Goal: Information Seeking & Learning: Learn about a topic

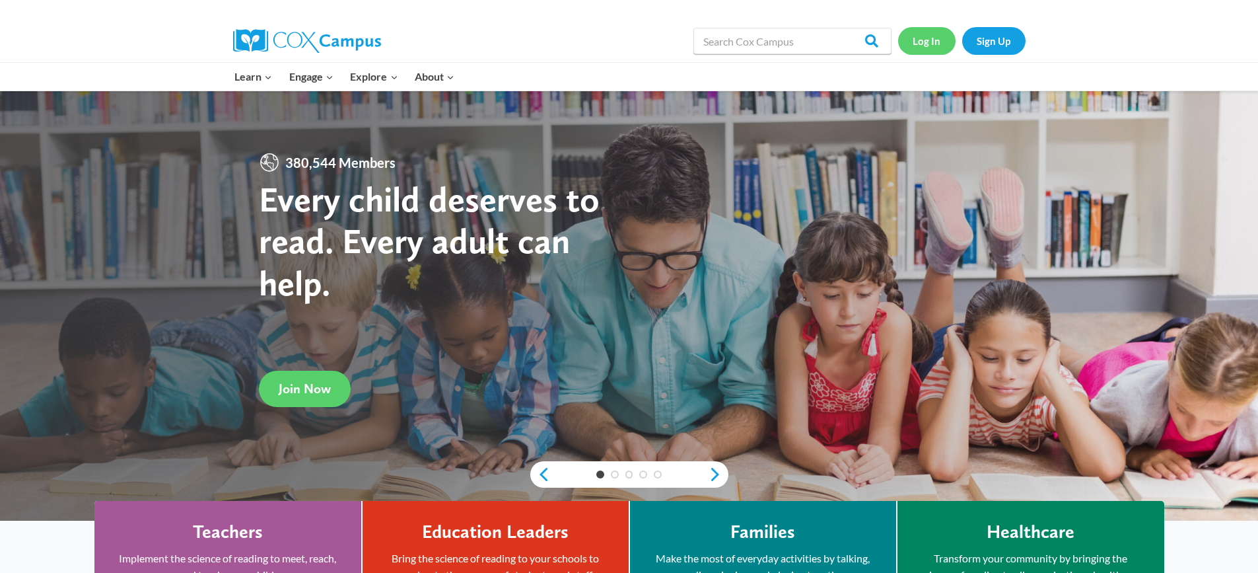
click at [928, 37] on link "Log In" at bounding box center [926, 40] width 57 height 27
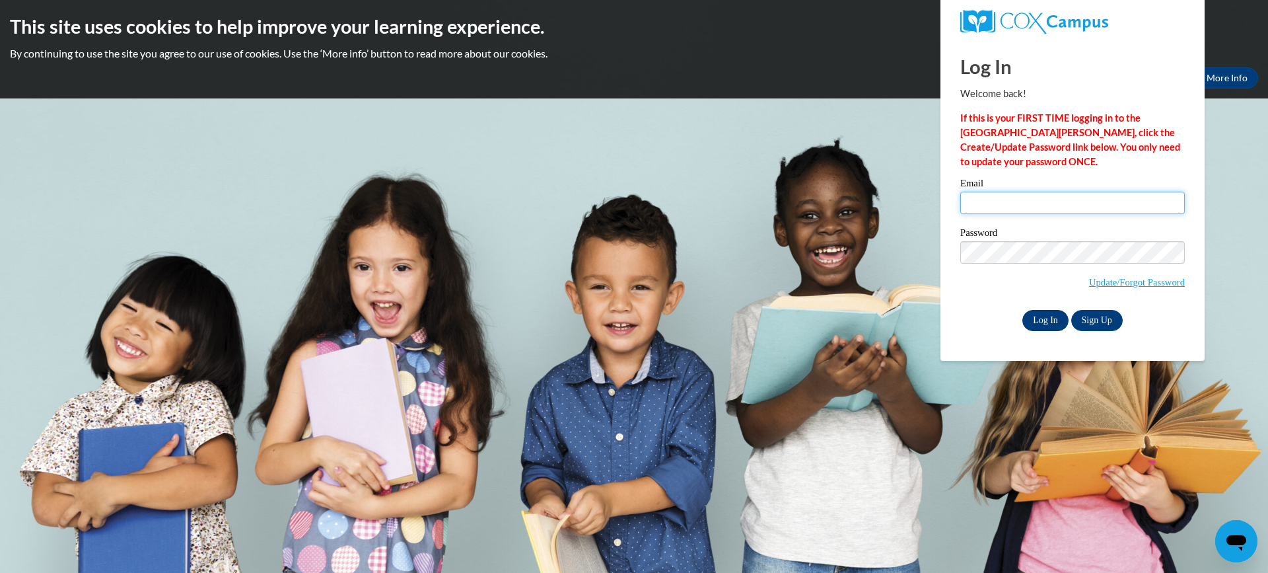
type input "kristin.casper@slingerschools.org"
click at [1049, 320] on input "Log In" at bounding box center [1045, 320] width 46 height 21
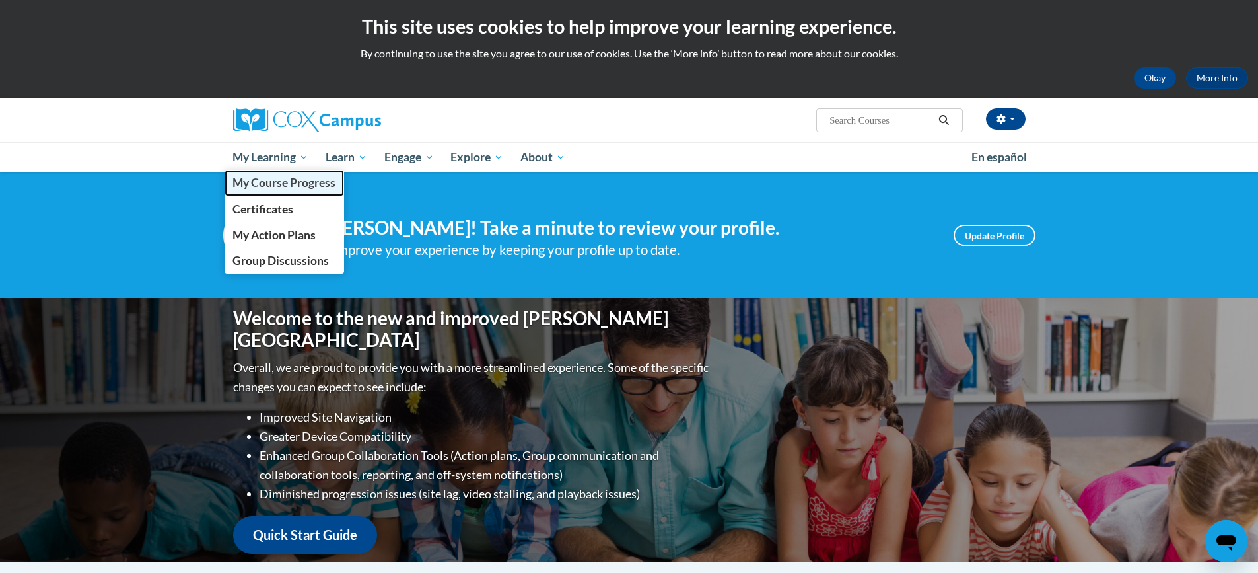
click at [292, 180] on span "My Course Progress" at bounding box center [283, 183] width 103 height 14
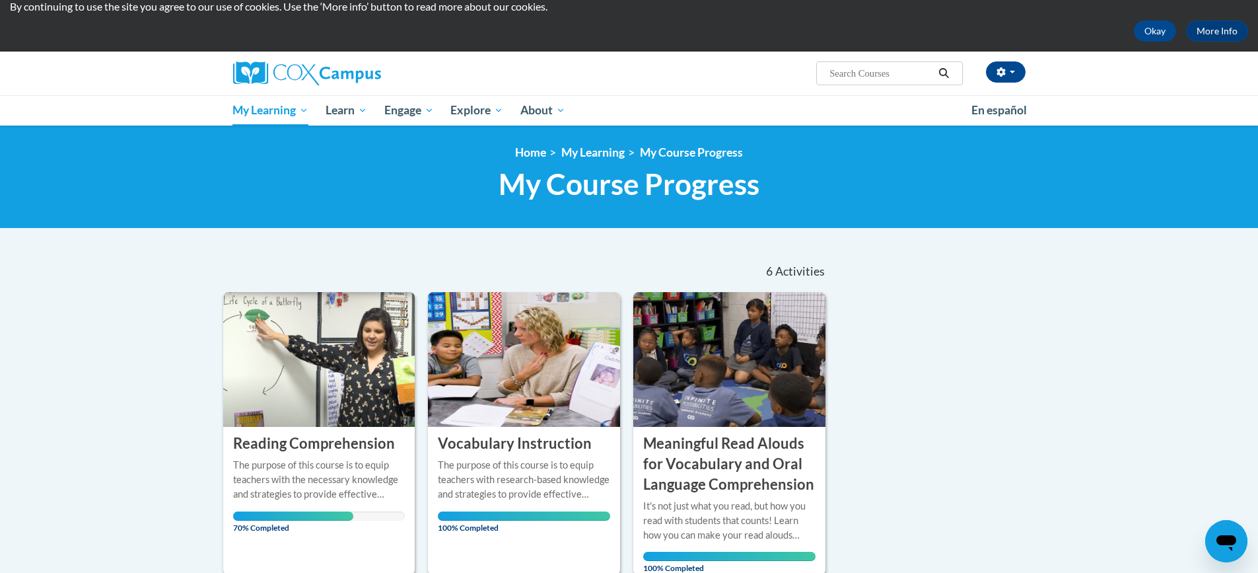
scroll to position [132, 0]
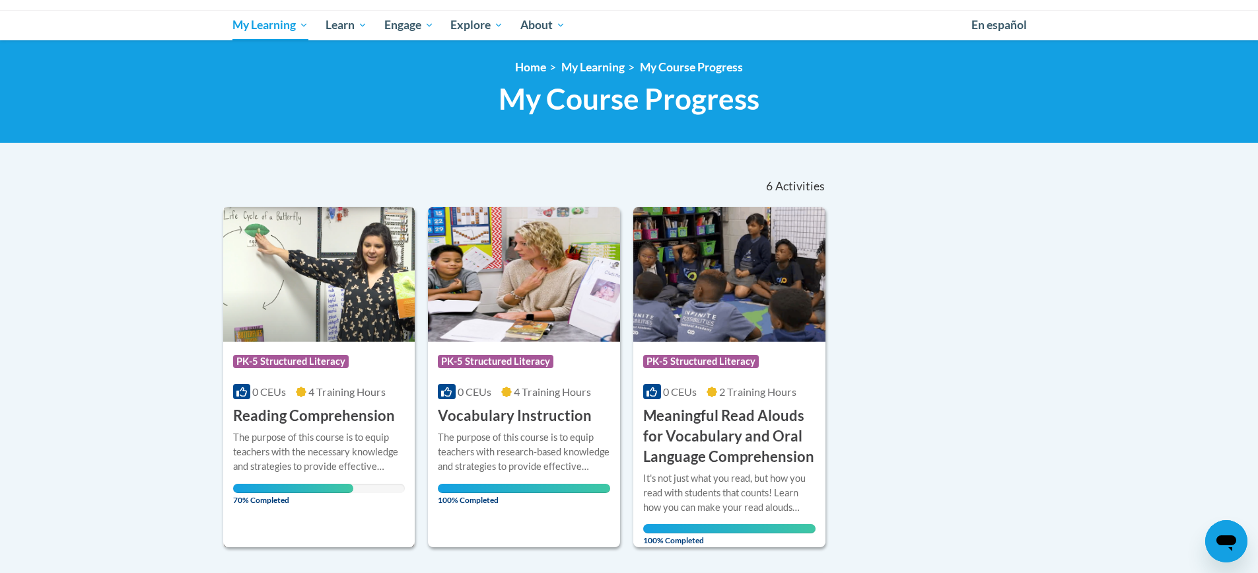
click at [321, 293] on img at bounding box center [319, 274] width 192 height 135
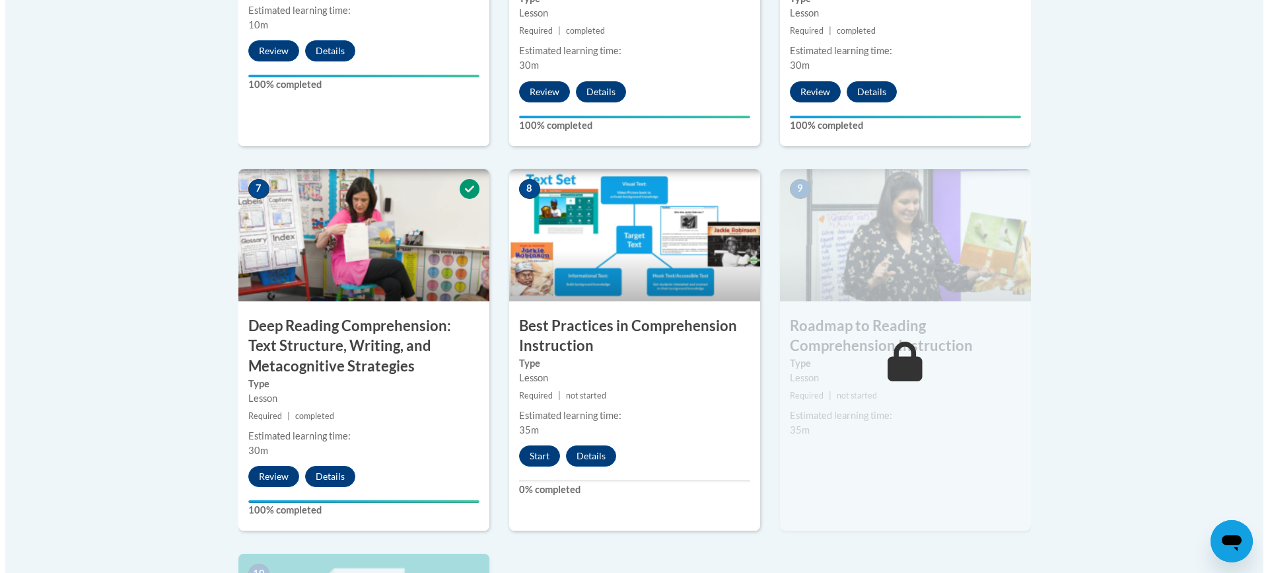
scroll to position [1057, 0]
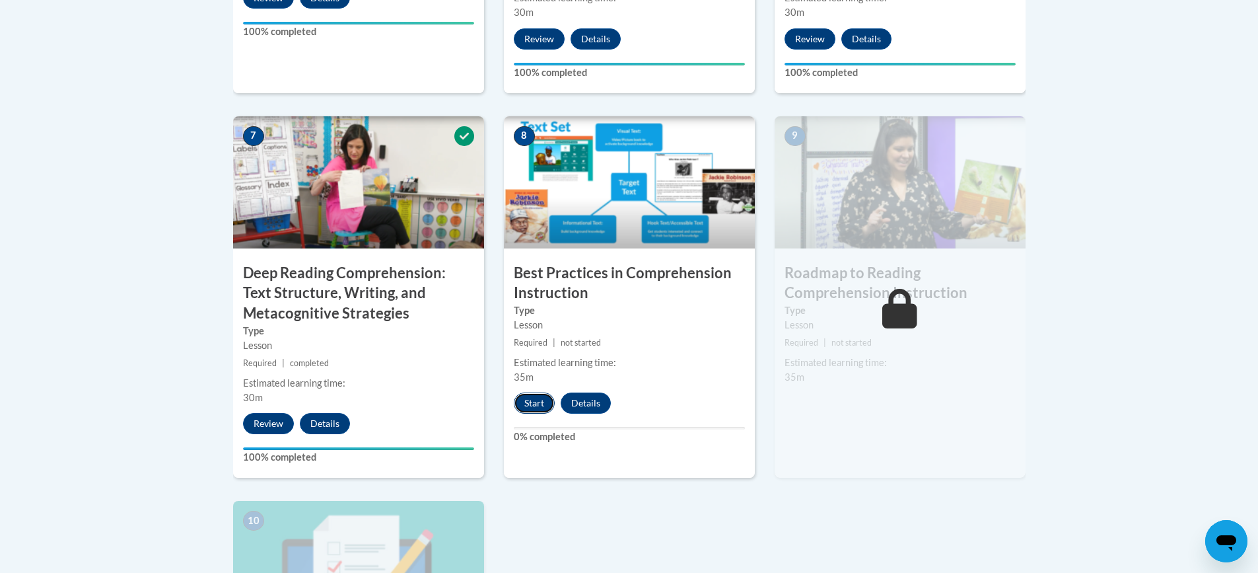
click at [526, 407] on button "Start" at bounding box center [534, 402] width 41 height 21
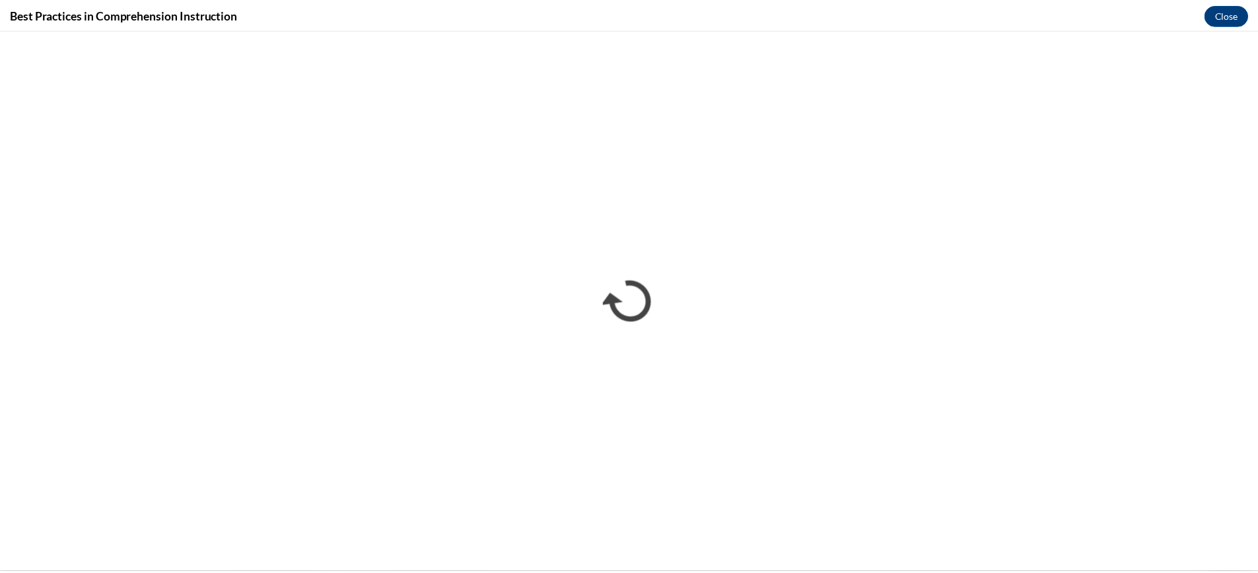
scroll to position [0, 0]
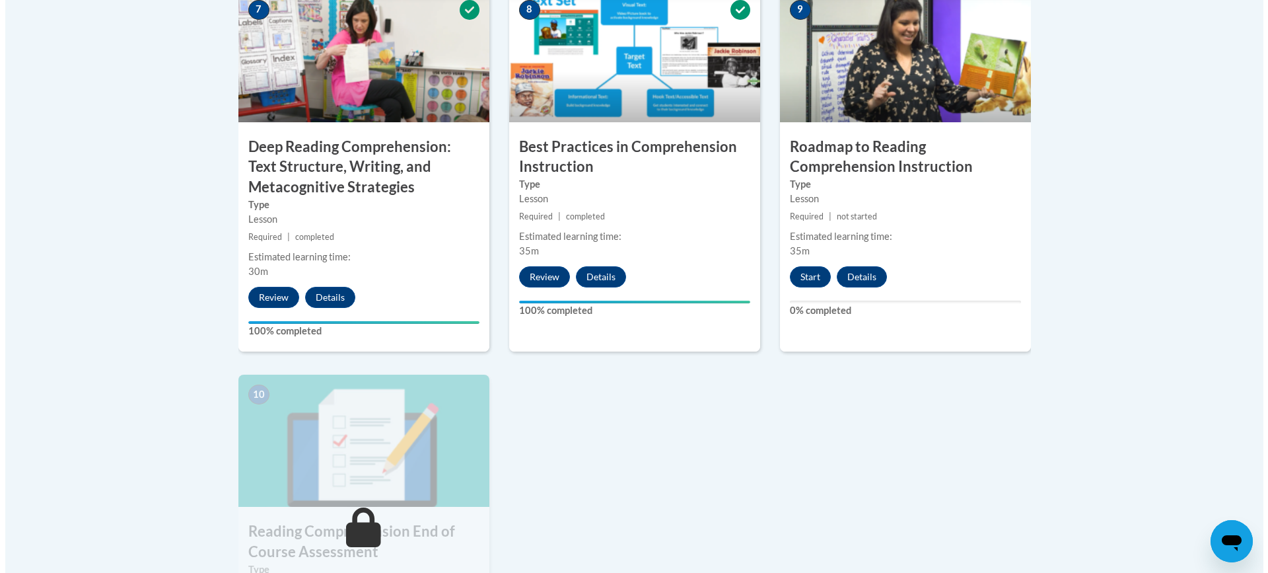
scroll to position [1189, 0]
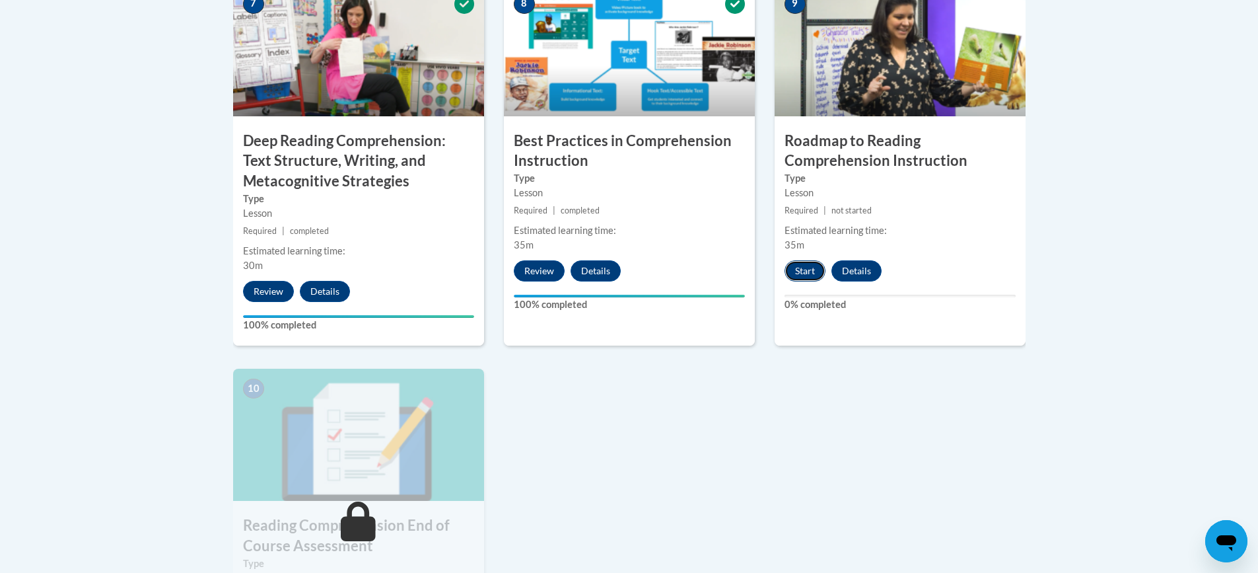
click at [805, 271] on button "Start" at bounding box center [804, 270] width 41 height 21
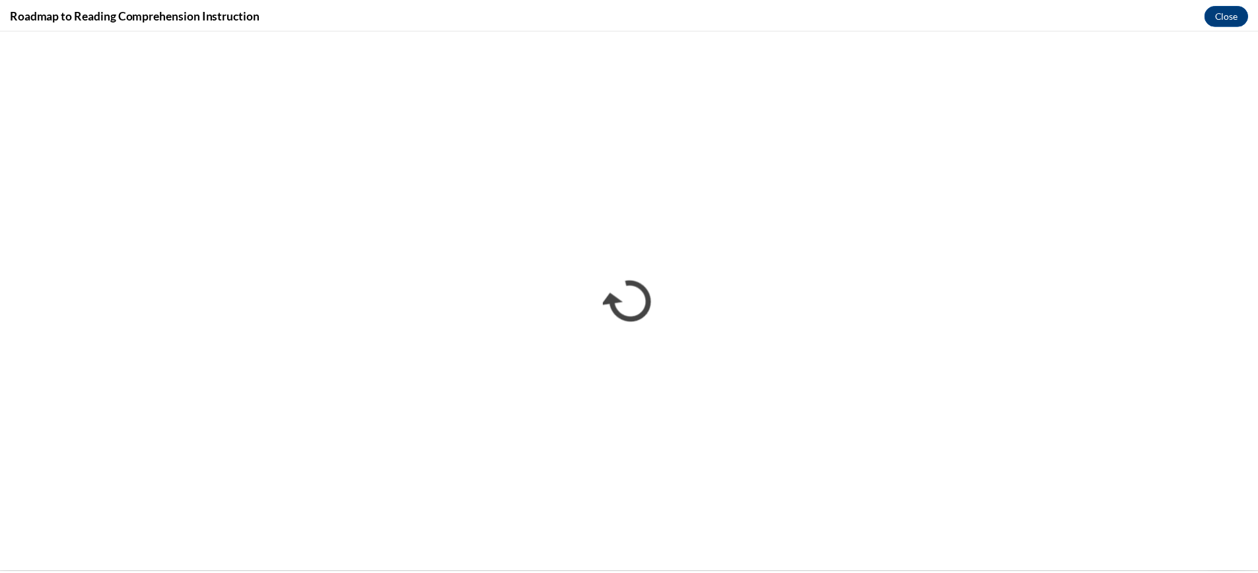
scroll to position [0, 0]
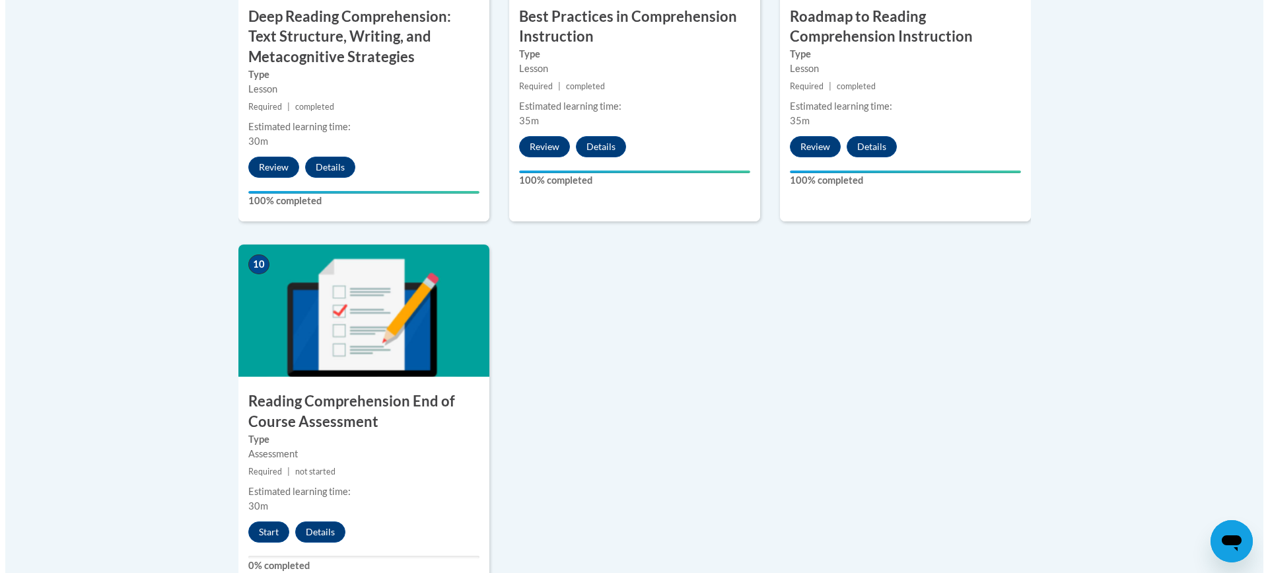
scroll to position [1387, 0]
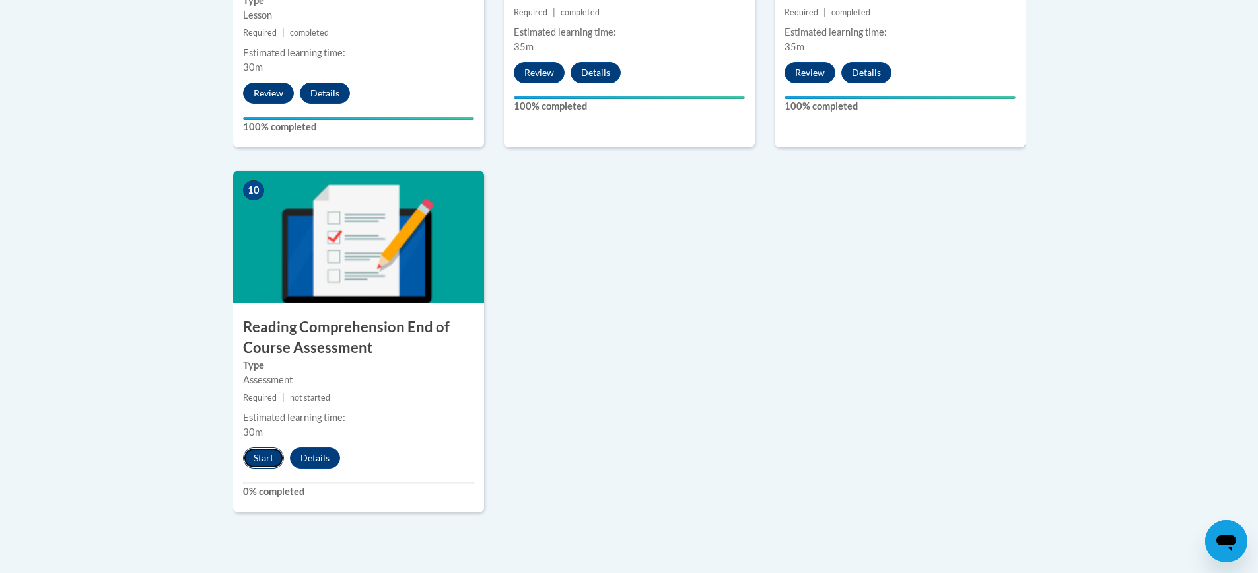
click at [259, 457] on button "Start" at bounding box center [263, 457] width 41 height 21
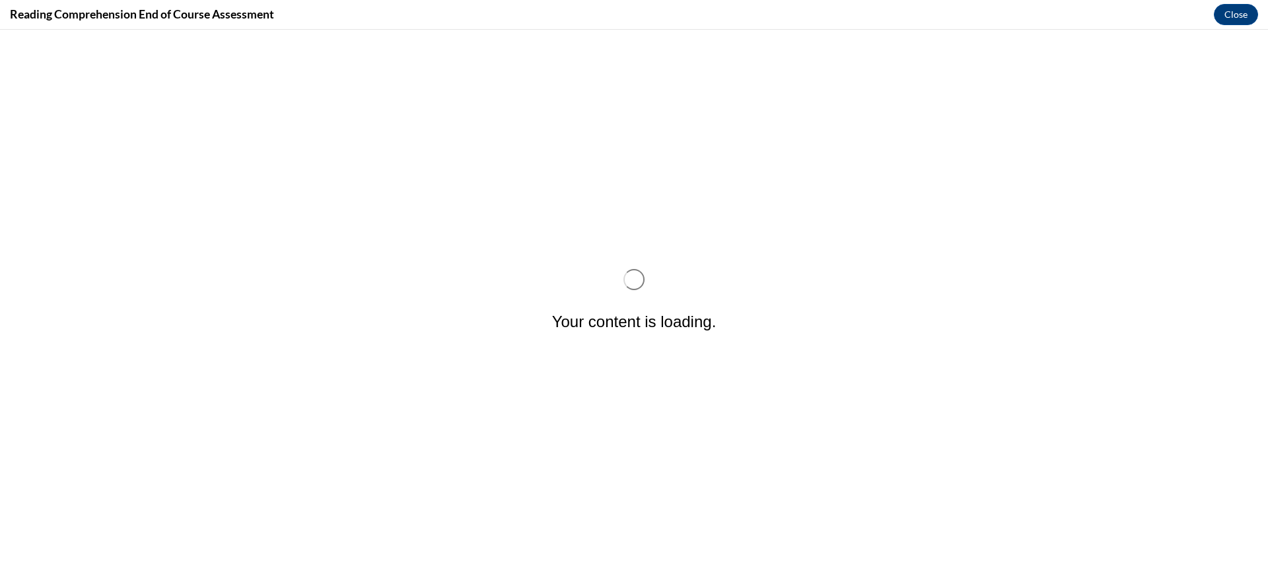
scroll to position [0, 0]
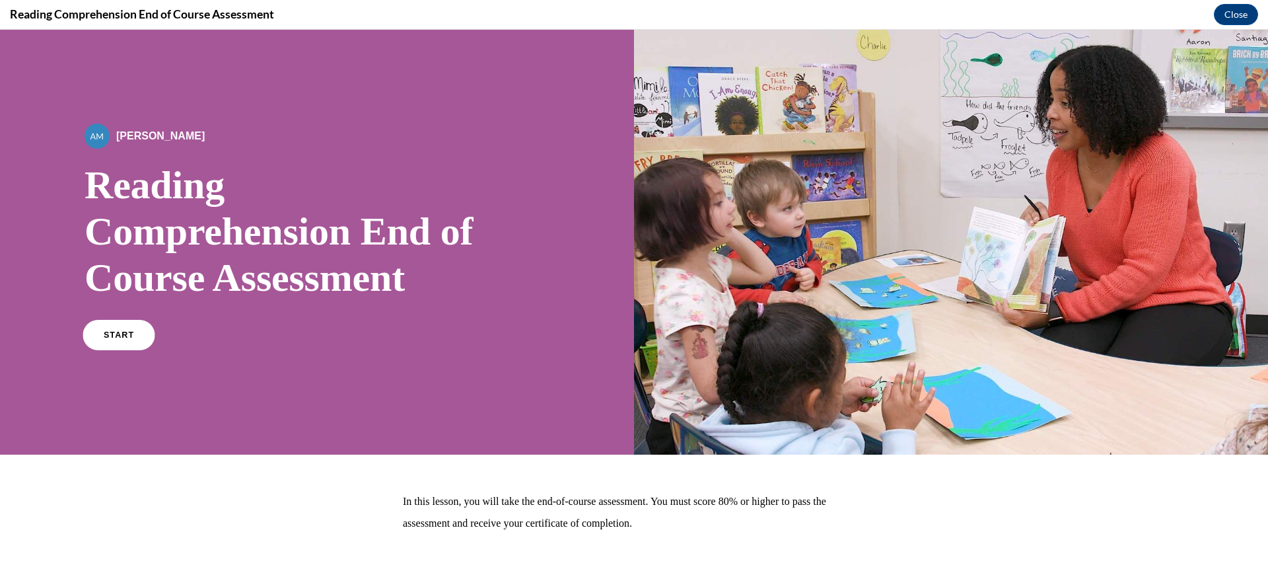
click at [123, 333] on span "START" at bounding box center [119, 335] width 30 height 10
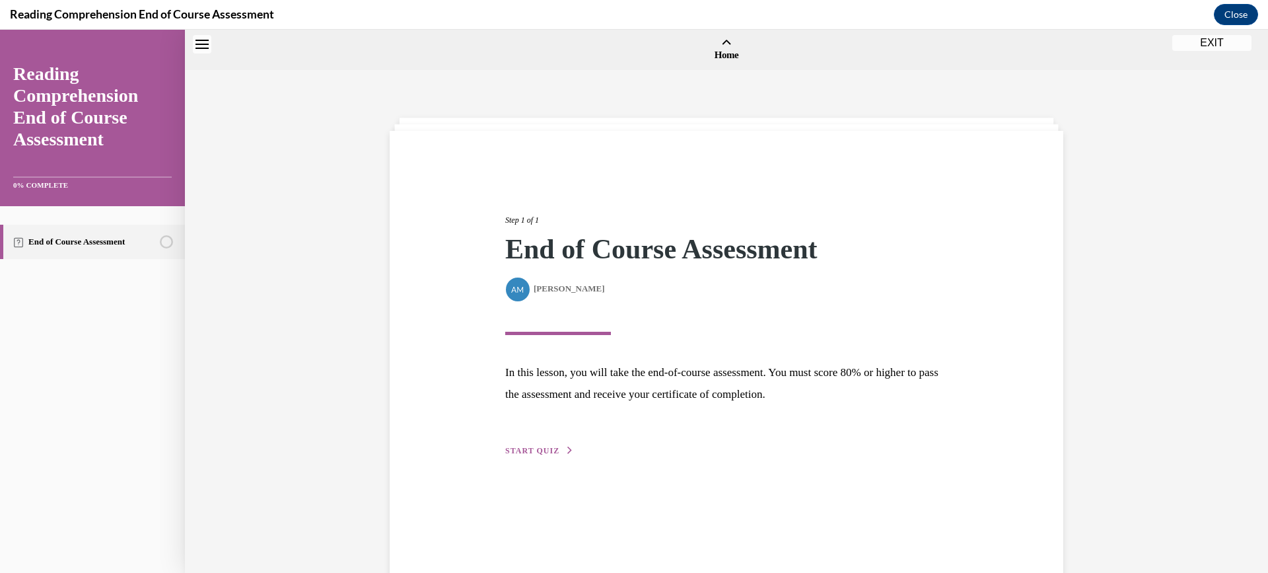
scroll to position [41, 0]
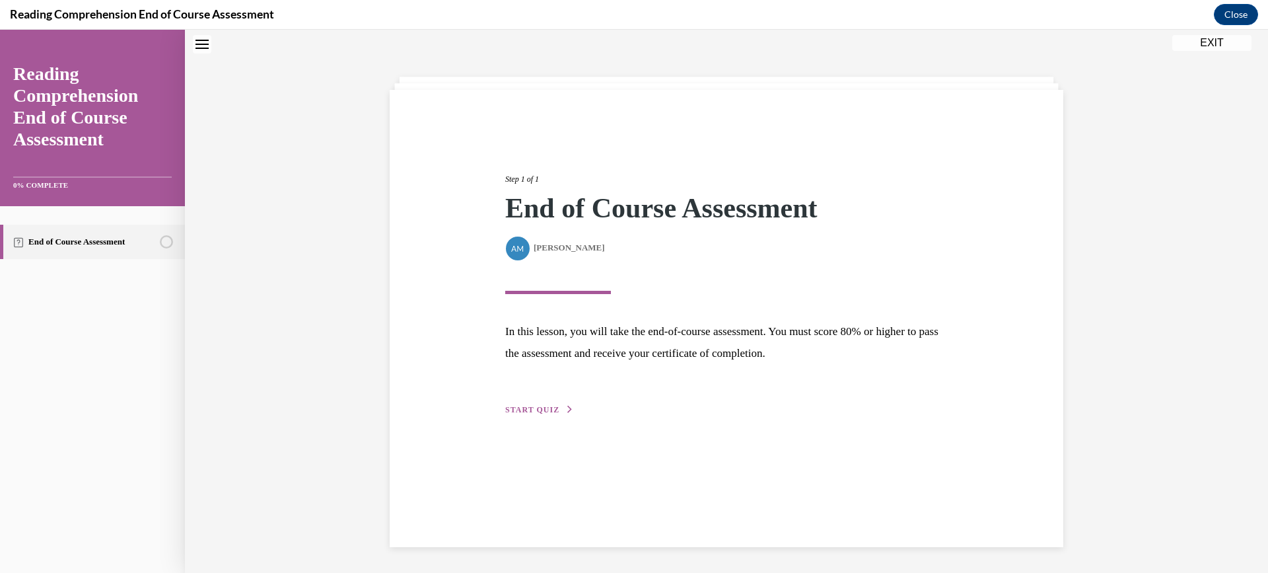
click at [534, 409] on span "START QUIZ" at bounding box center [532, 409] width 54 height 9
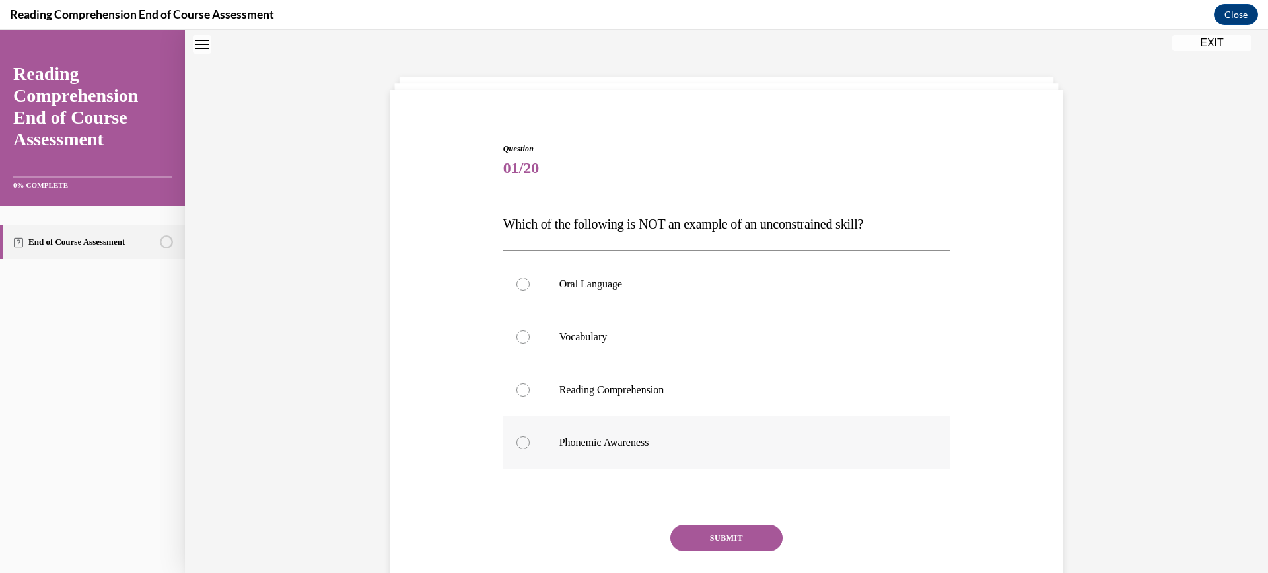
click at [516, 445] on div at bounding box center [522, 442] width 13 height 13
click at [516, 445] on input "Phonemic Awareness" at bounding box center [522, 442] width 13 height 13
radio input "true"
click at [715, 540] on button "SUBMIT" at bounding box center [726, 537] width 112 height 26
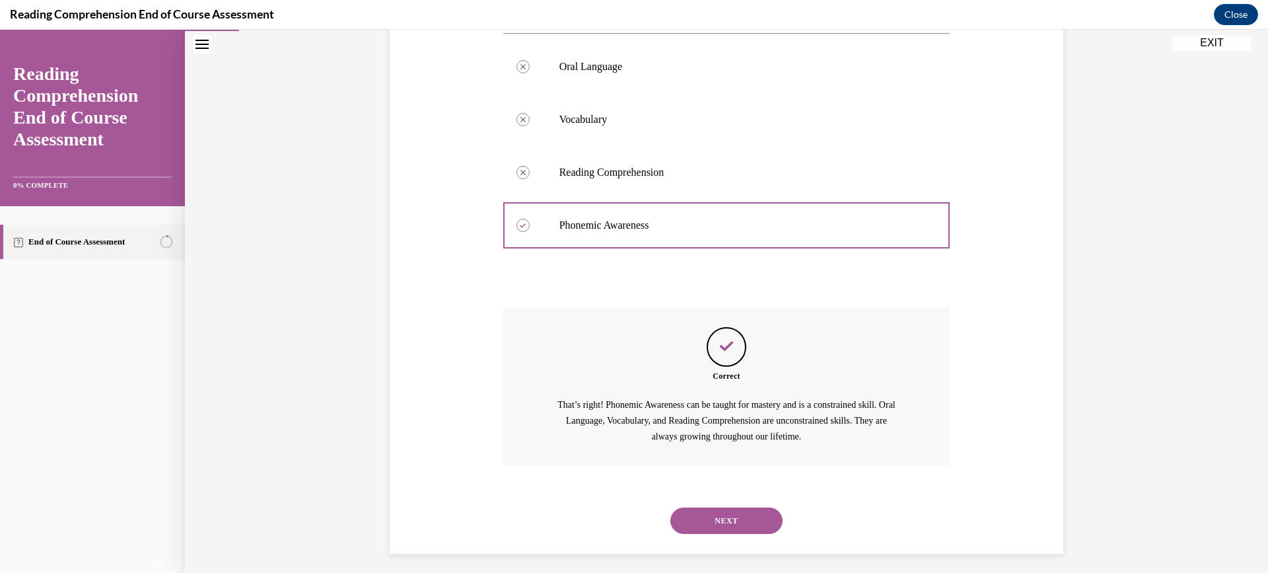
scroll to position [265, 0]
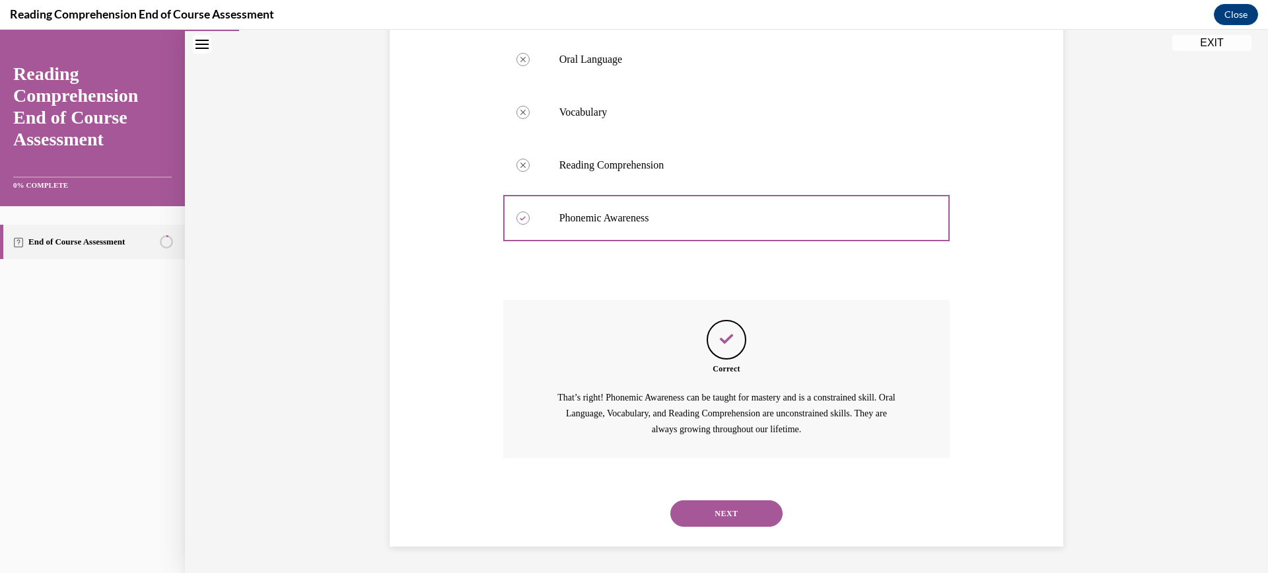
click at [716, 518] on button "NEXT" at bounding box center [726, 513] width 112 height 26
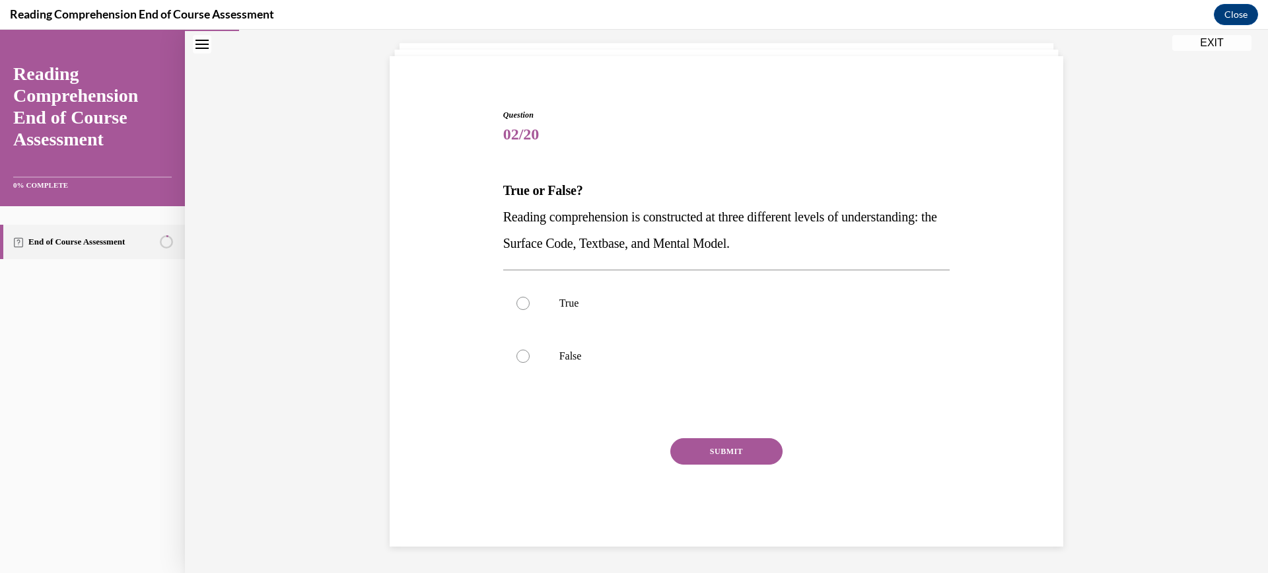
scroll to position [75, 0]
click at [518, 303] on div at bounding box center [522, 302] width 13 height 13
click at [518, 303] on input "True" at bounding box center [522, 302] width 13 height 13
radio input "true"
click at [706, 449] on button "SUBMIT" at bounding box center [726, 451] width 112 height 26
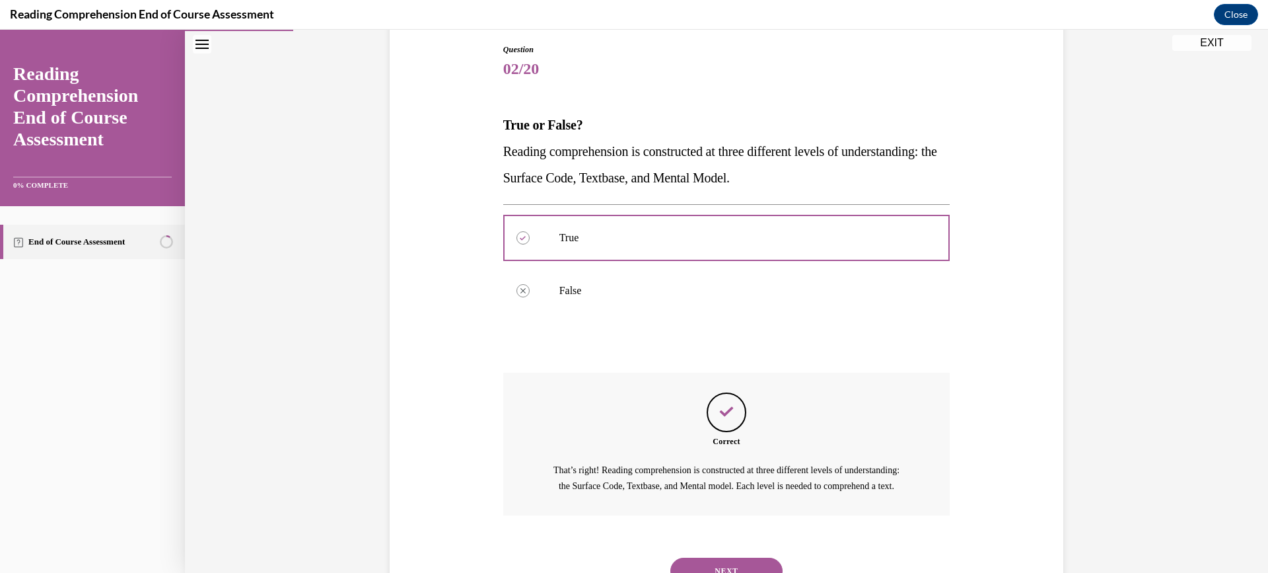
scroll to position [213, 0]
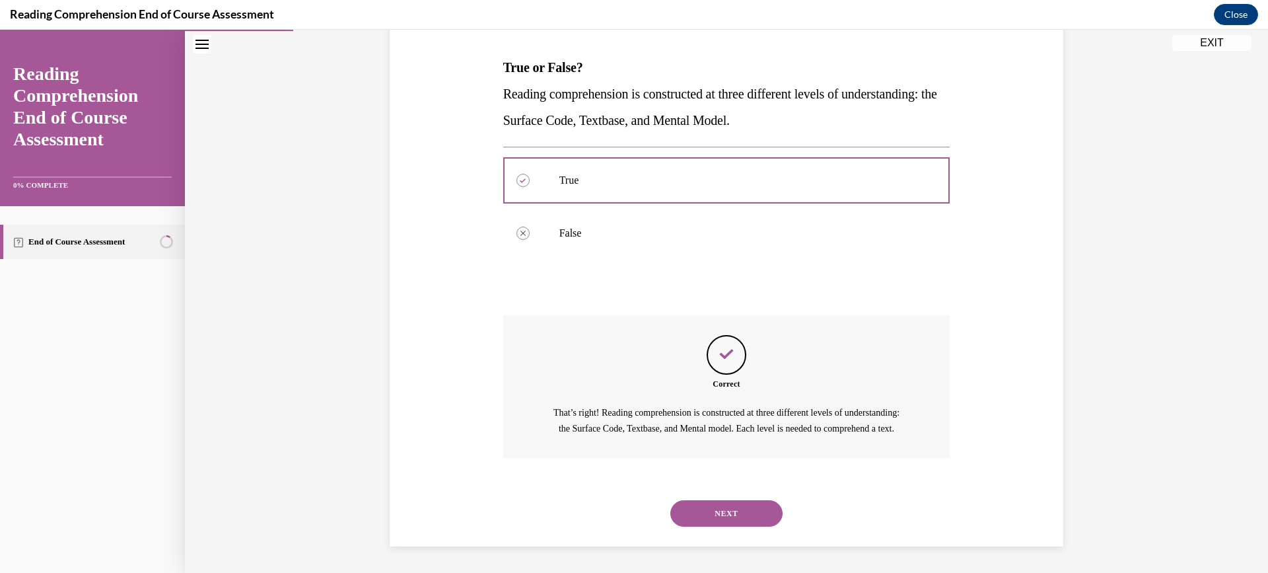
click at [718, 516] on button "NEXT" at bounding box center [726, 513] width 112 height 26
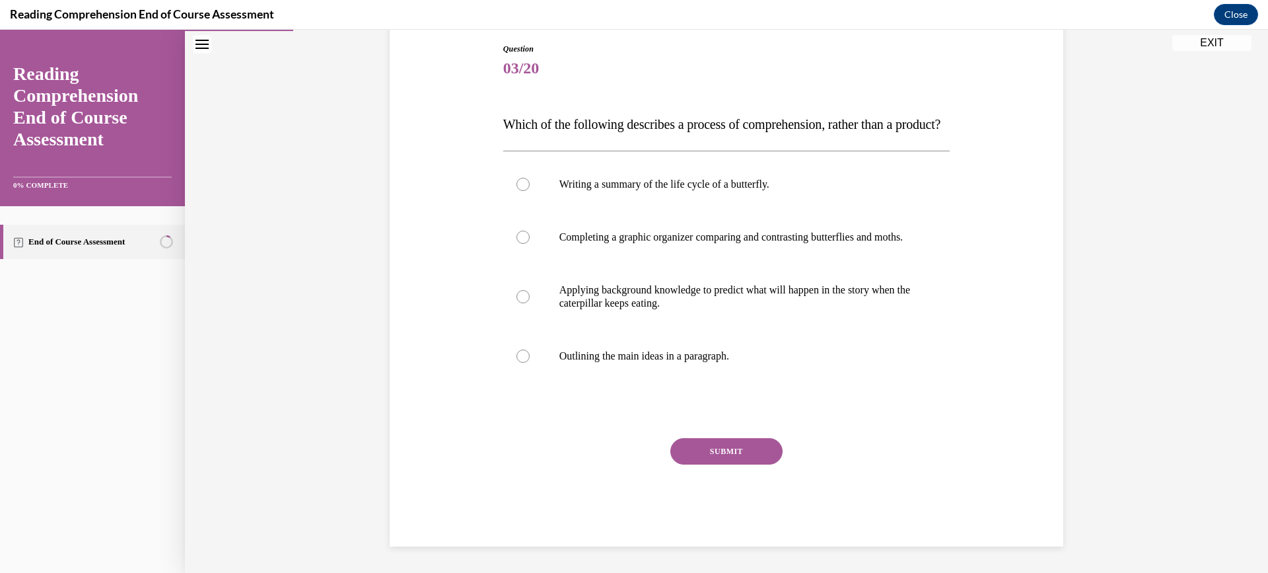
scroll to position [147, 0]
click at [516, 303] on div at bounding box center [522, 296] width 13 height 13
click at [516, 303] on input "Applying background knowledge to predict what will happen in the story when the…" at bounding box center [522, 296] width 13 height 13
radio input "true"
click at [709, 464] on button "SUBMIT" at bounding box center [726, 451] width 112 height 26
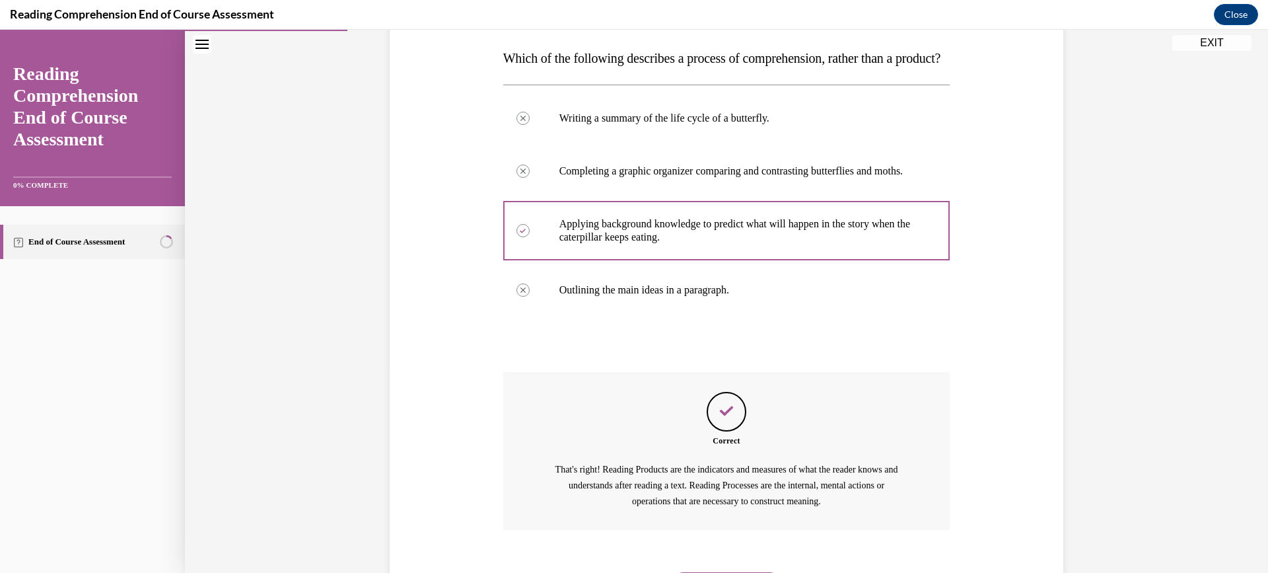
scroll to position [318, 0]
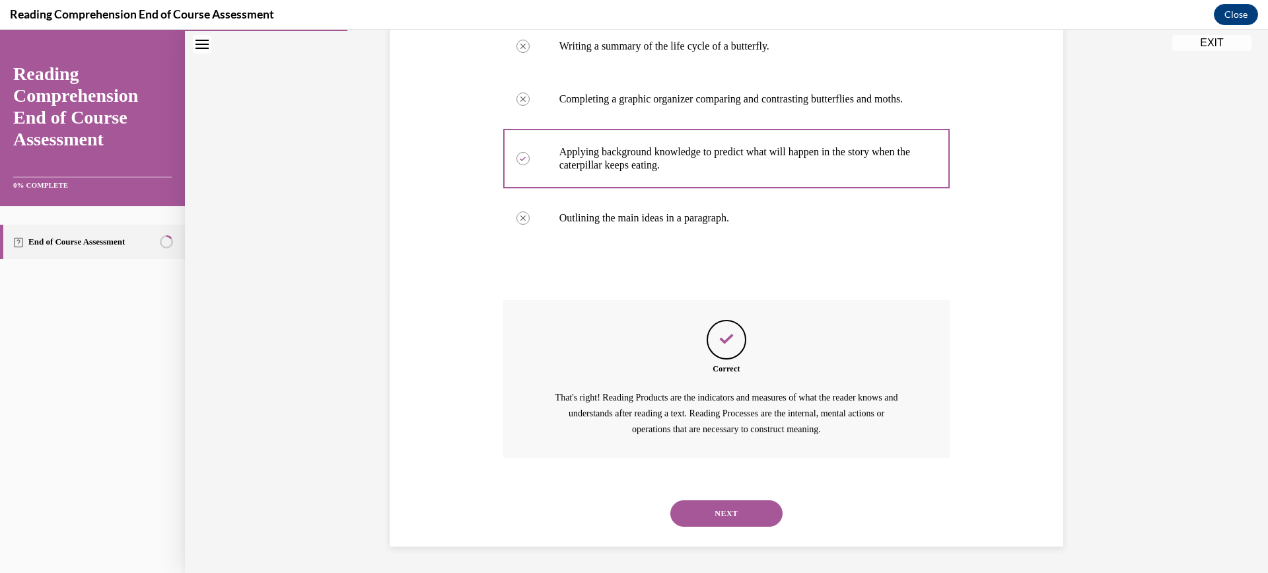
click at [716, 510] on button "NEXT" at bounding box center [726, 513] width 112 height 26
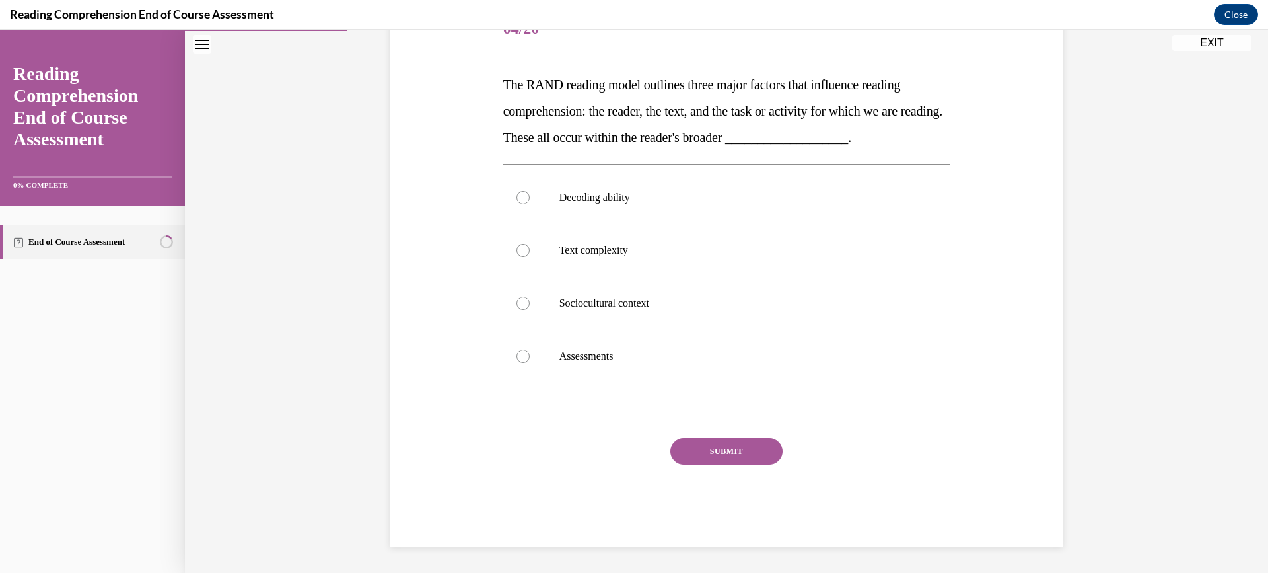
scroll to position [147, 0]
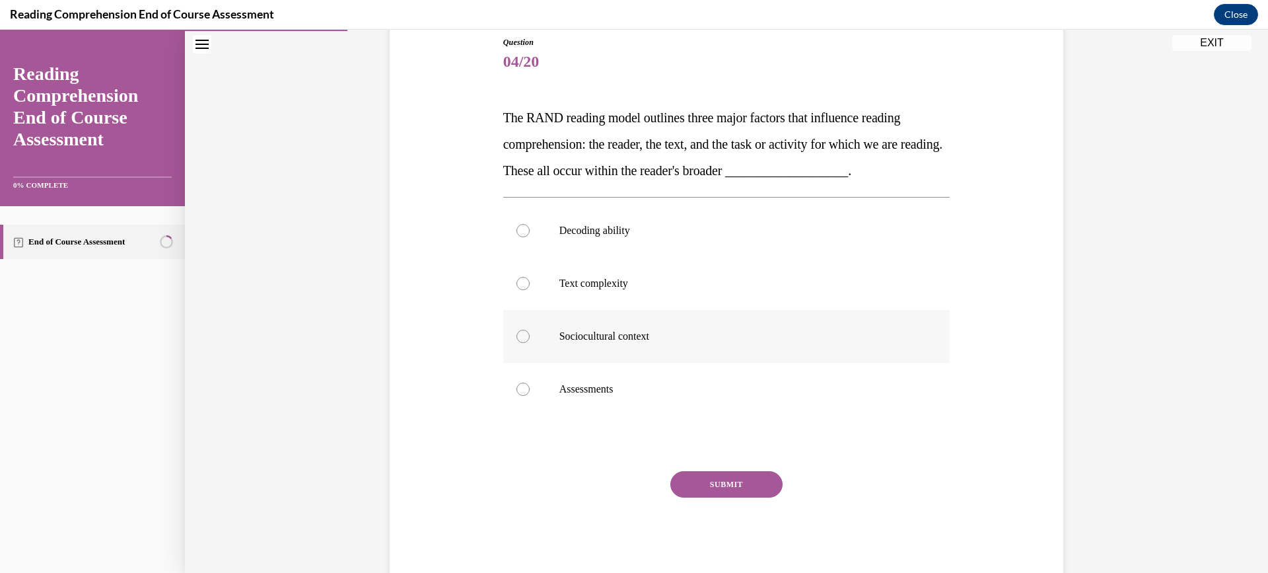
click at [518, 340] on div at bounding box center [522, 336] width 13 height 13
click at [518, 340] on input "Sociocultural context" at bounding box center [522, 336] width 13 height 13
radio input "true"
click at [707, 483] on button "SUBMIT" at bounding box center [726, 484] width 112 height 26
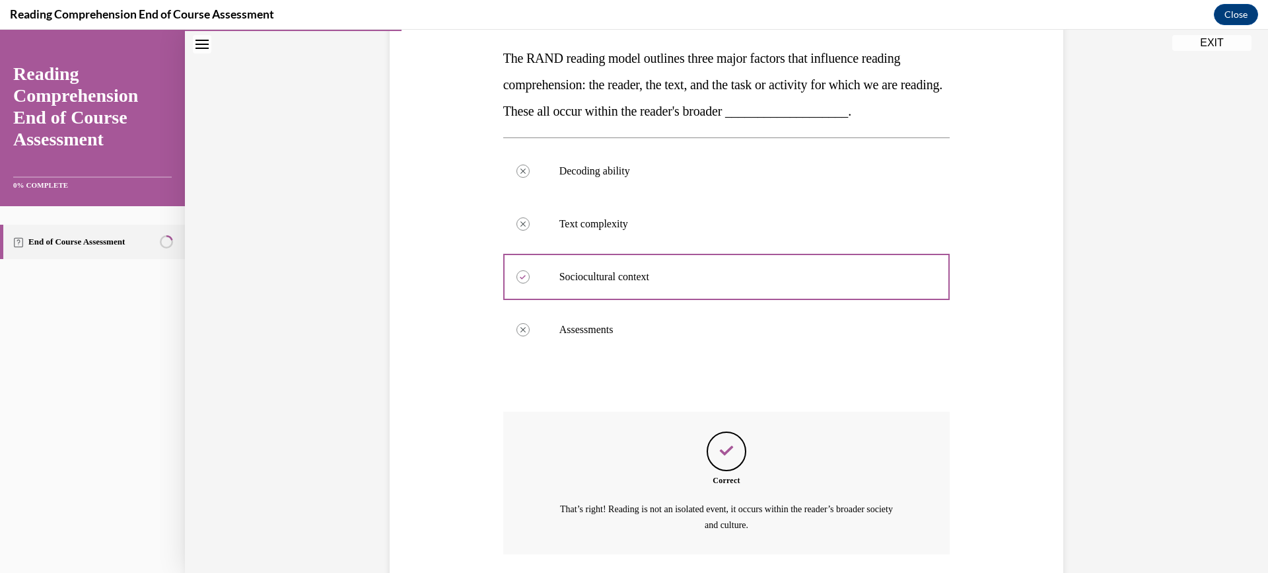
scroll to position [303, 0]
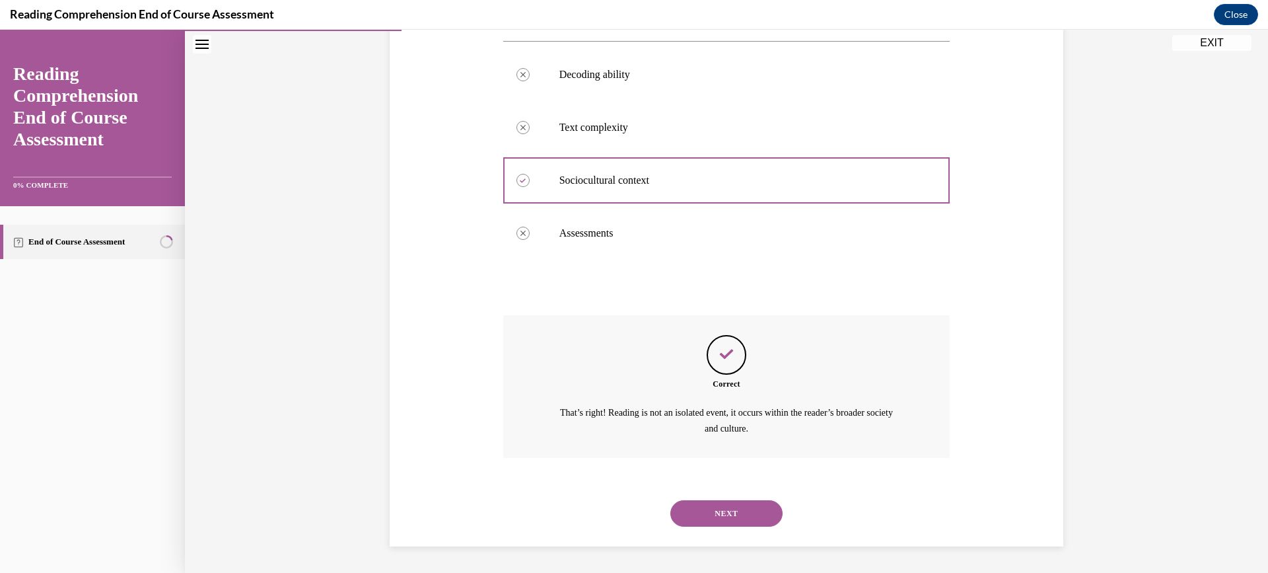
click at [715, 516] on button "NEXT" at bounding box center [726, 513] width 112 height 26
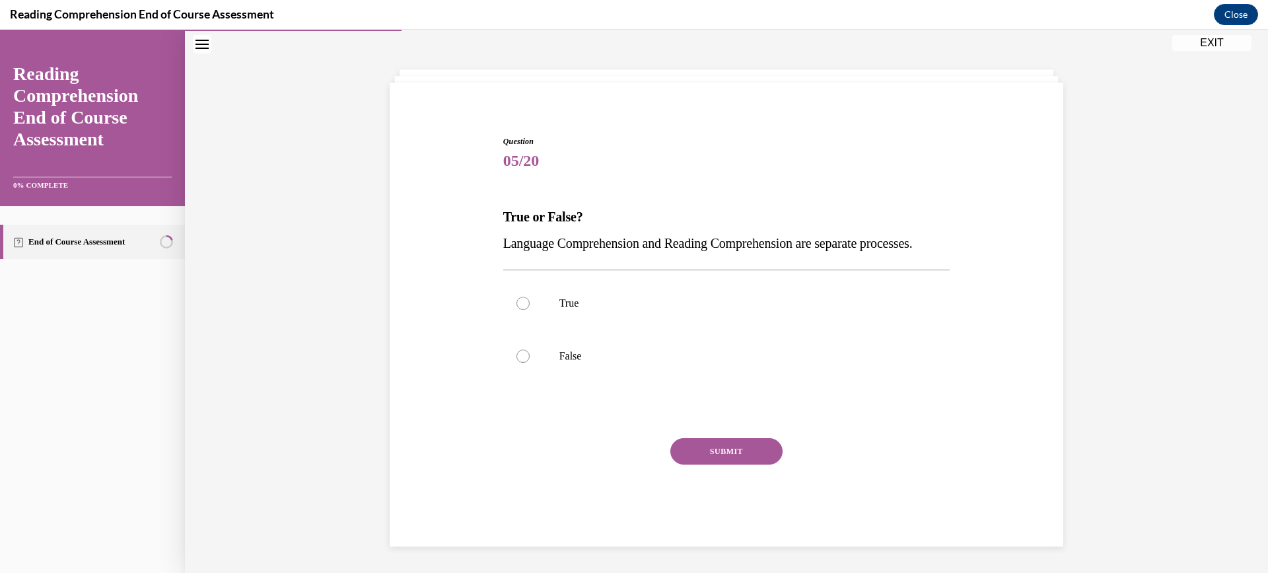
scroll to position [75, 0]
click at [518, 358] on div at bounding box center [522, 355] width 13 height 13
click at [518, 358] on input "False" at bounding box center [522, 355] width 13 height 13
radio input "true"
click at [713, 453] on button "SUBMIT" at bounding box center [726, 451] width 112 height 26
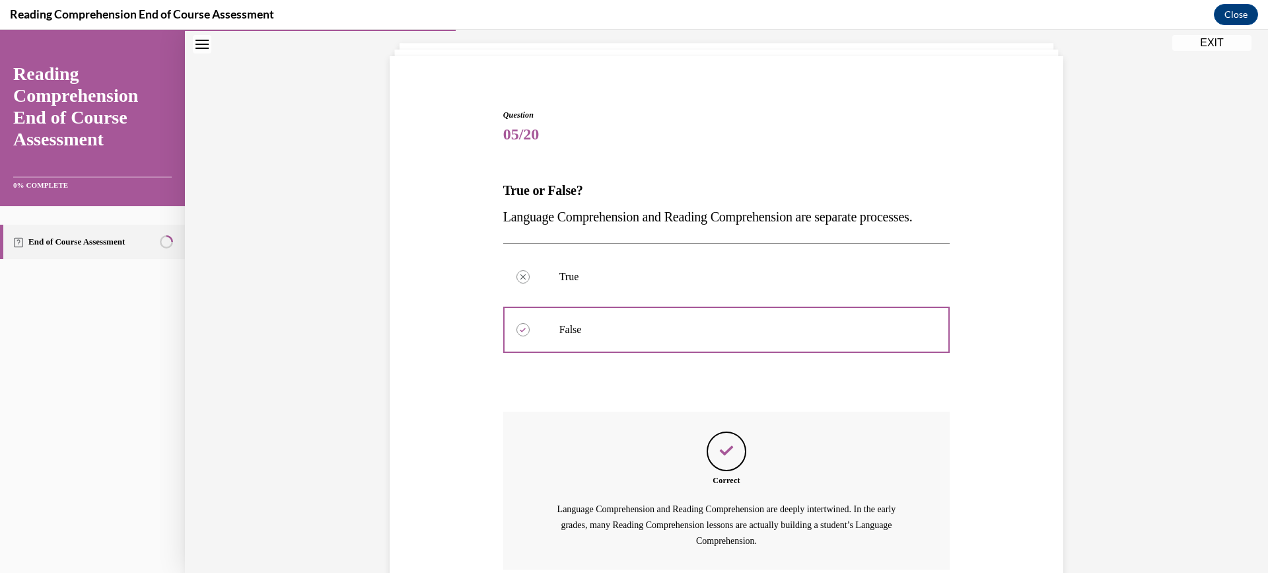
scroll to position [213, 0]
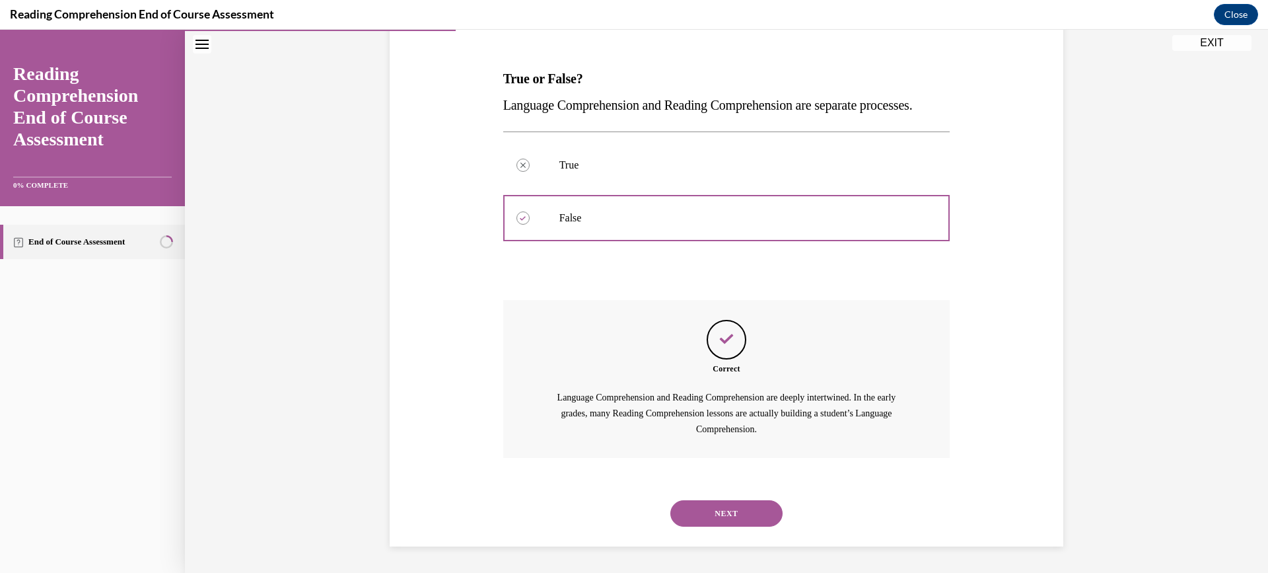
click at [715, 515] on button "NEXT" at bounding box center [726, 513] width 112 height 26
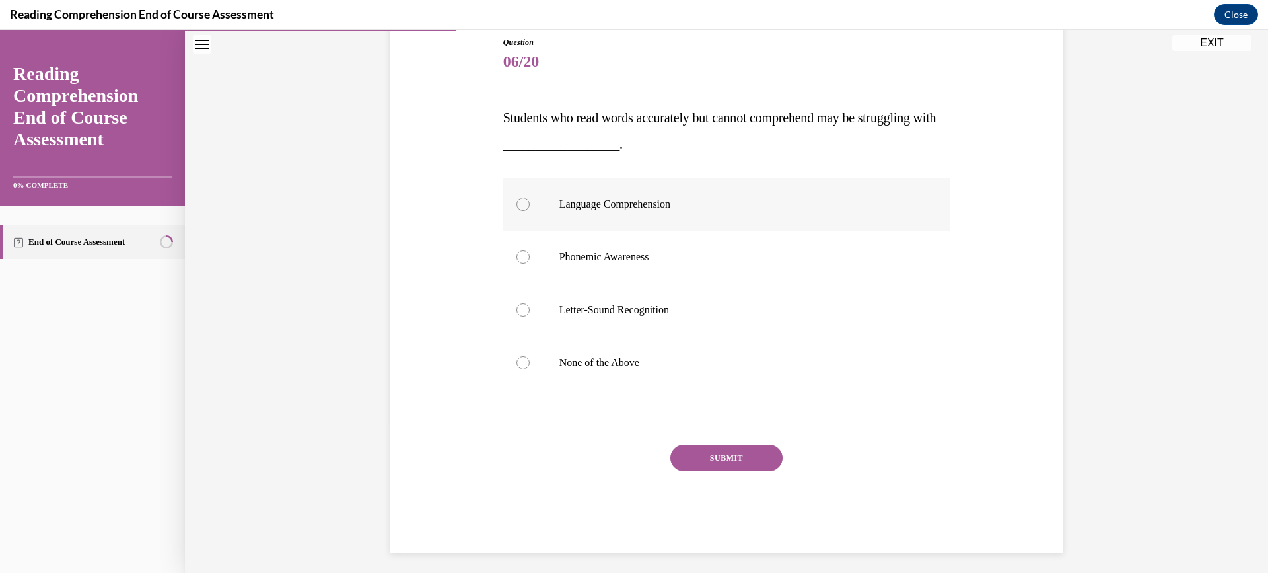
click at [519, 203] on div at bounding box center [522, 203] width 13 height 13
click at [519, 203] on input "Language Comprehension" at bounding box center [522, 203] width 13 height 13
radio input "true"
click at [722, 455] on button "SUBMIT" at bounding box center [726, 457] width 112 height 26
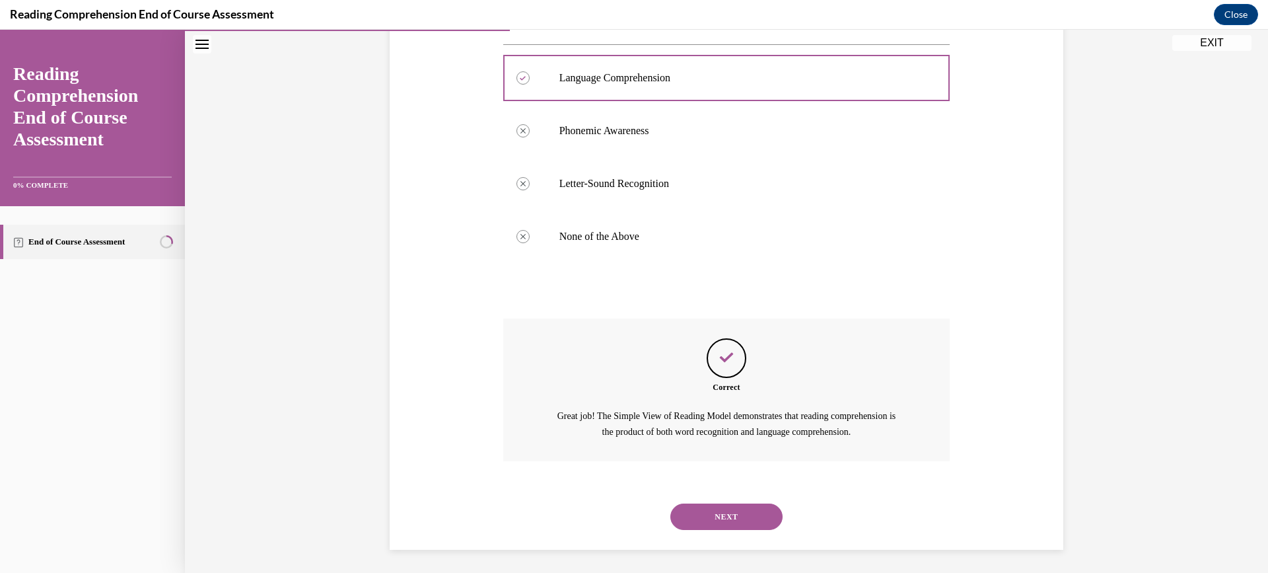
scroll to position [277, 0]
click at [715, 516] on button "NEXT" at bounding box center [726, 513] width 112 height 26
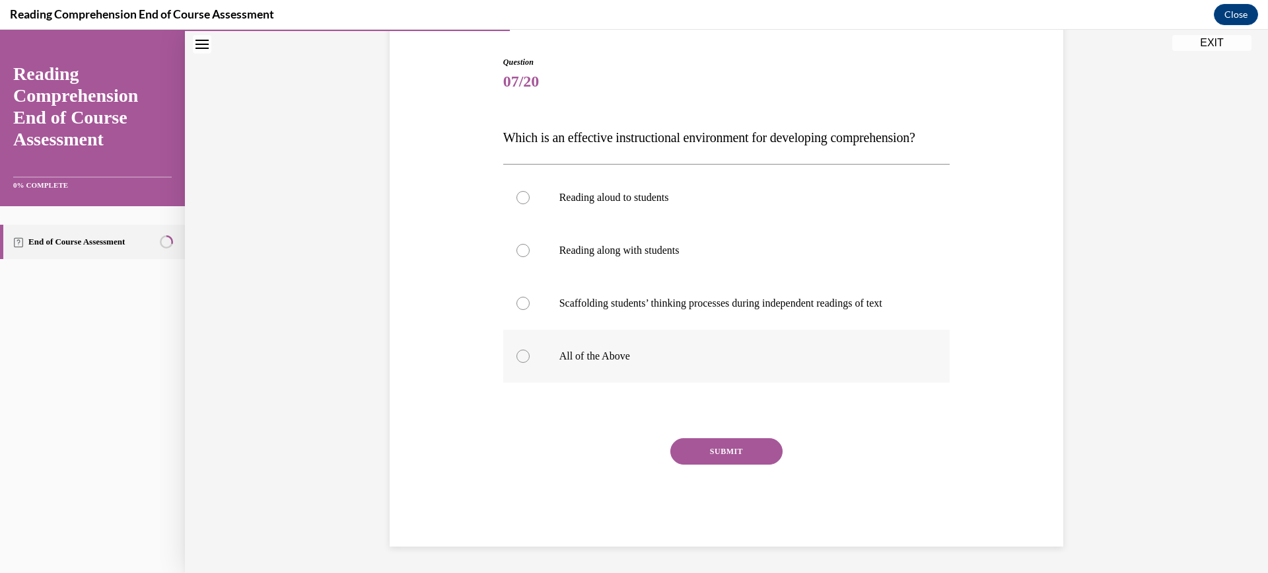
click at [516, 361] on div at bounding box center [522, 355] width 13 height 13
click at [516, 361] on input "All of the Above" at bounding box center [522, 355] width 13 height 13
radio input "true"
click at [707, 455] on button "SUBMIT" at bounding box center [726, 451] width 112 height 26
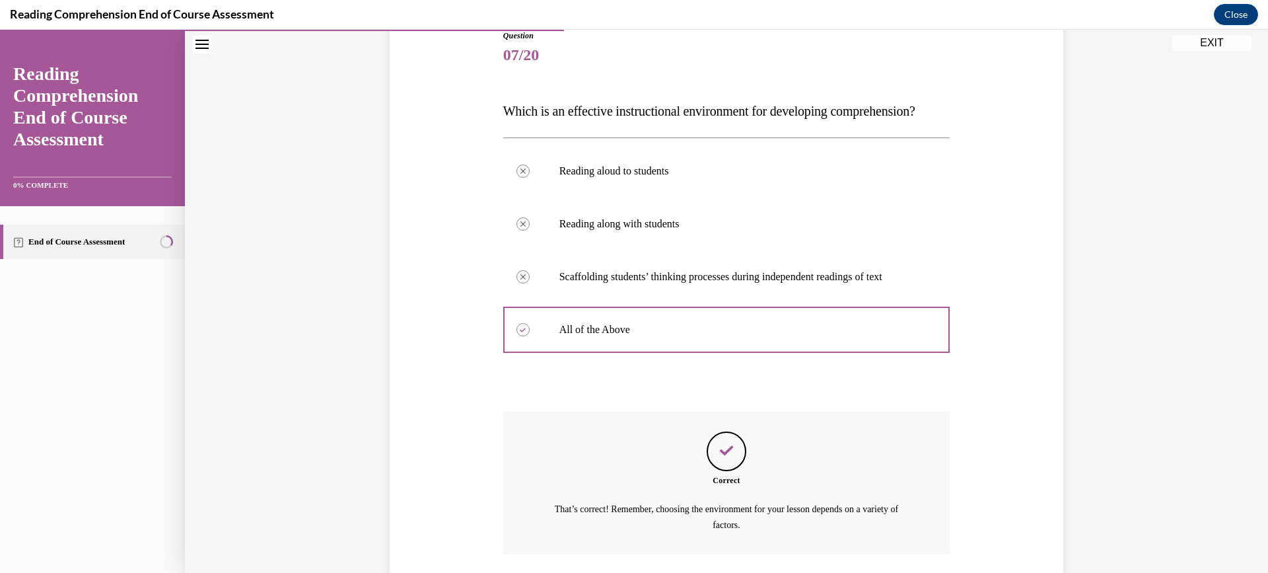
scroll to position [277, 0]
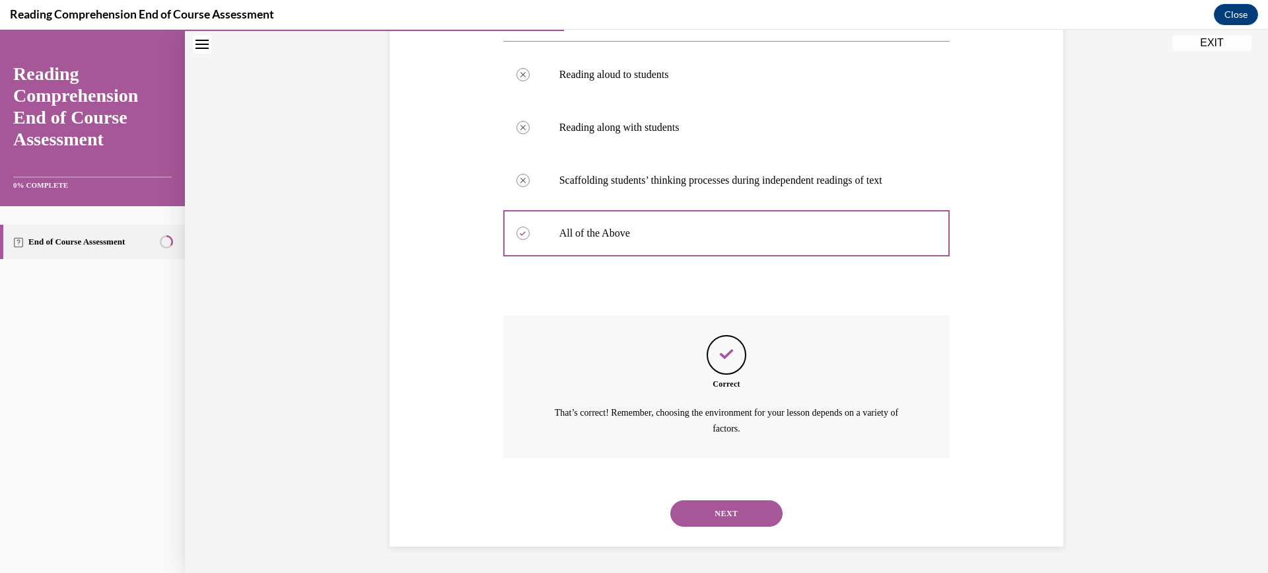
click at [705, 513] on button "NEXT" at bounding box center [726, 513] width 112 height 26
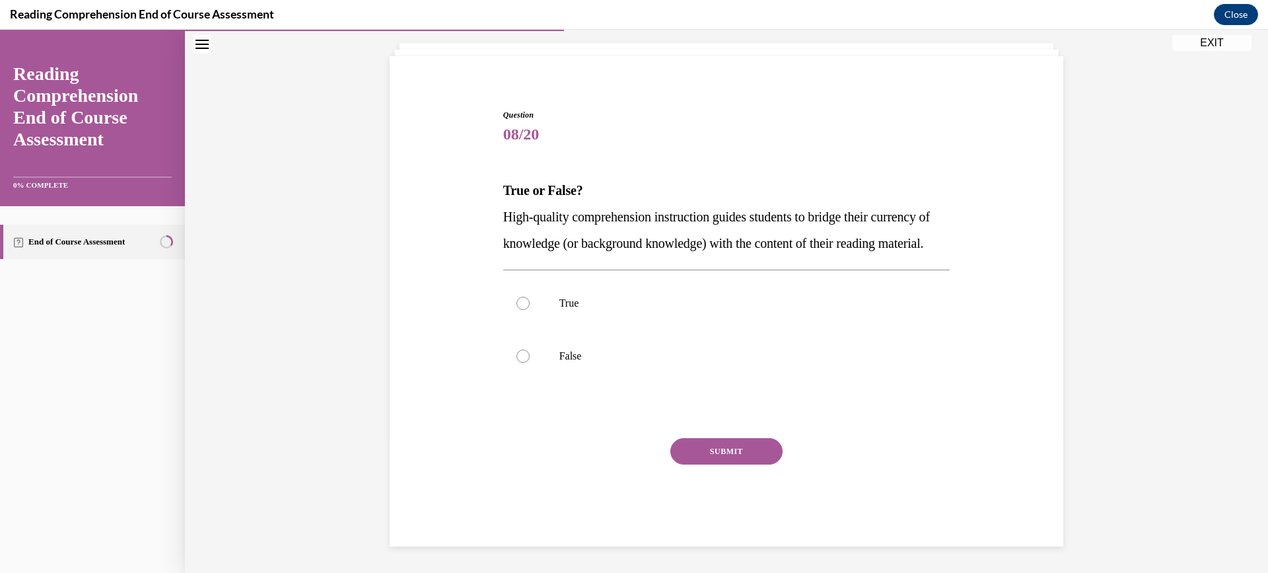
scroll to position [101, 0]
click at [518, 304] on div at bounding box center [522, 302] width 13 height 13
click at [518, 304] on input "True" at bounding box center [522, 302] width 13 height 13
radio input "true"
click at [718, 454] on button "SUBMIT" at bounding box center [726, 451] width 112 height 26
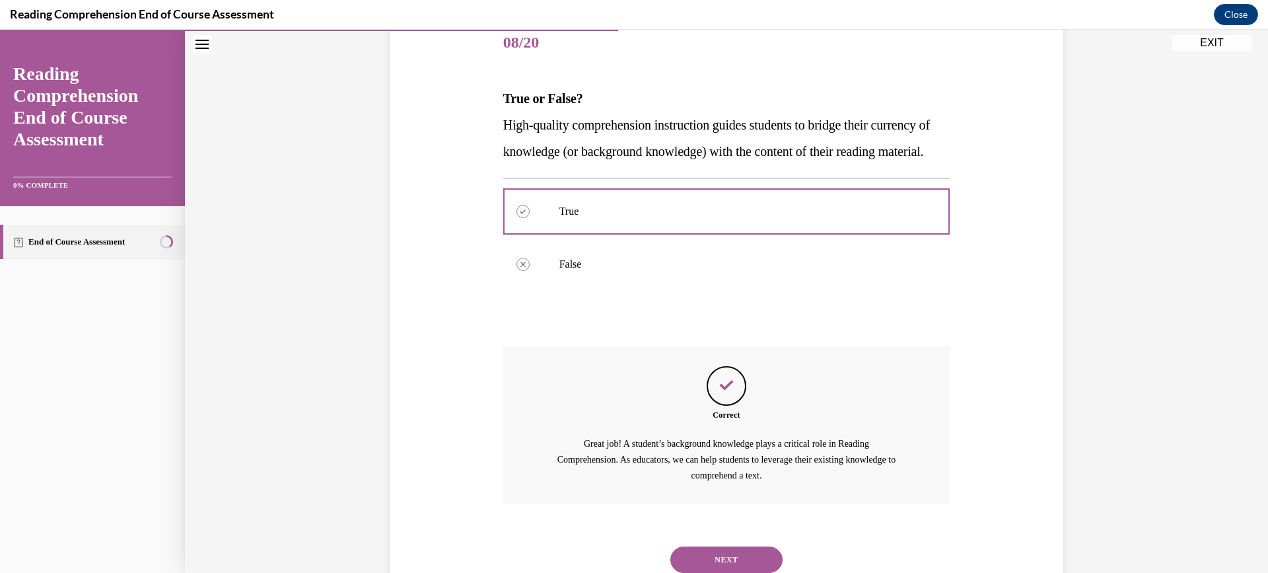
scroll to position [239, 0]
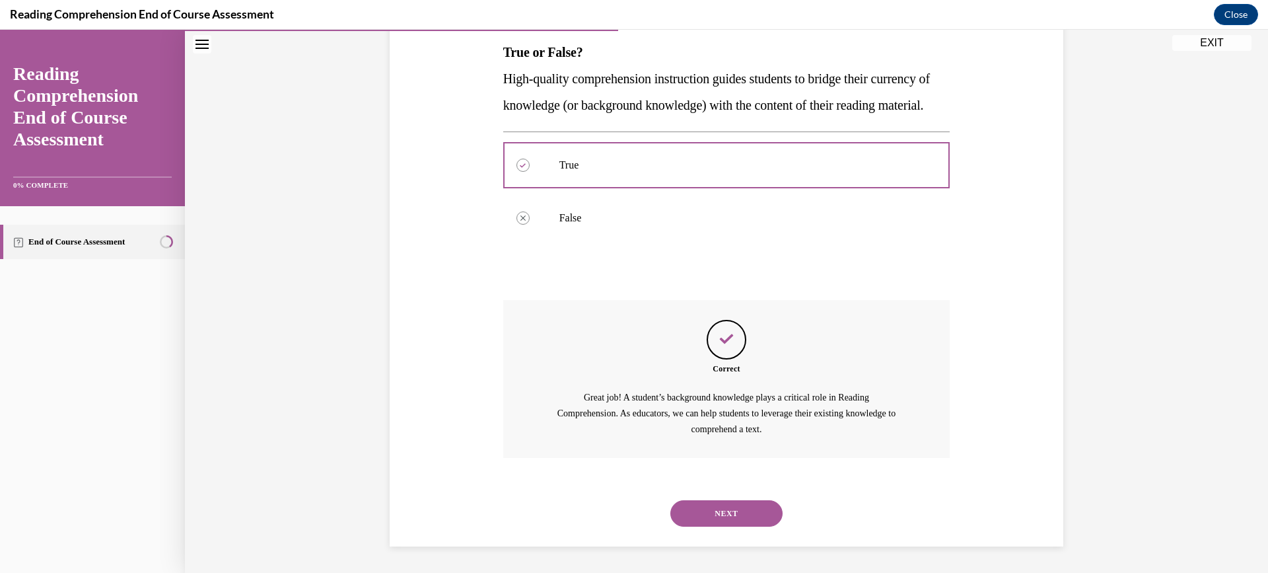
click at [722, 509] on button "NEXT" at bounding box center [726, 513] width 112 height 26
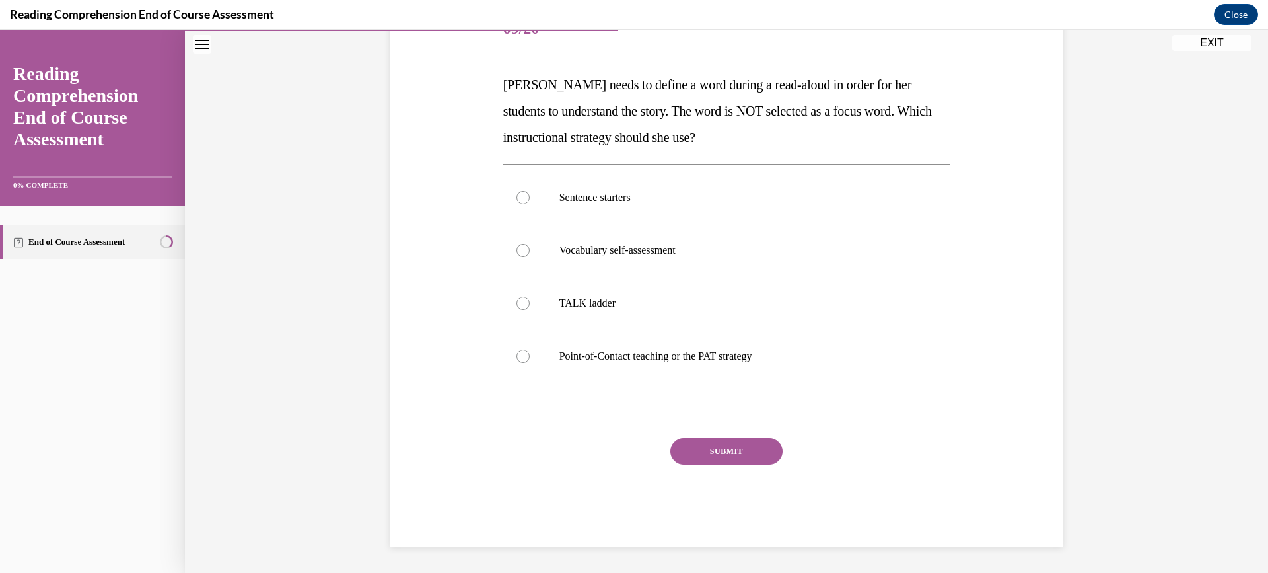
scroll to position [147, 0]
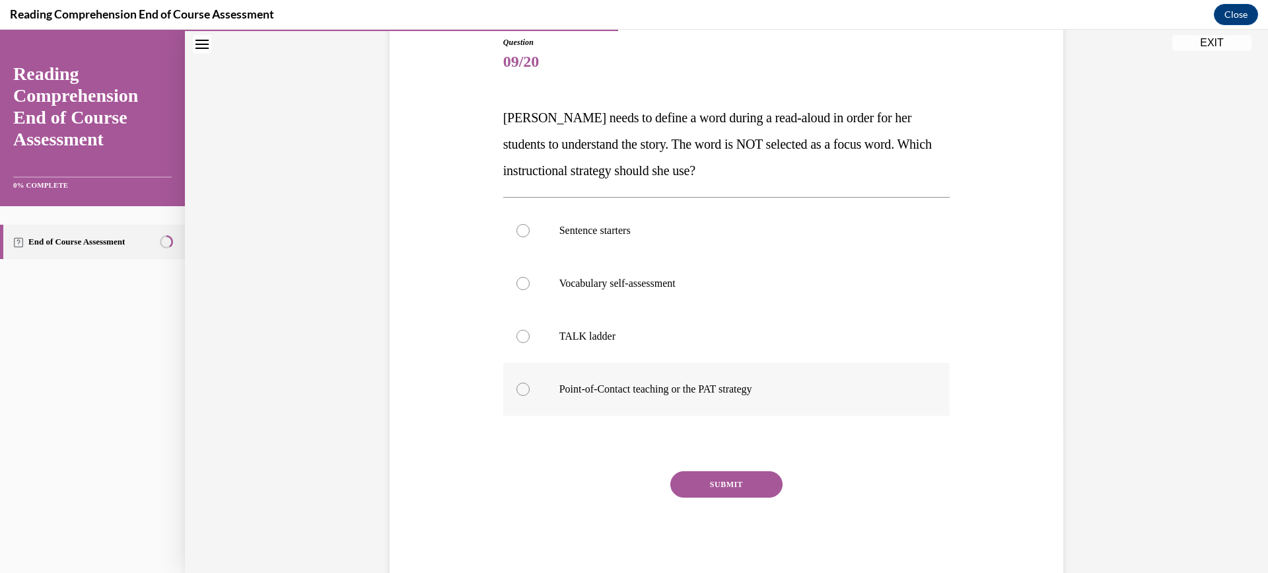
click at [521, 388] on div at bounding box center [522, 388] width 13 height 13
click at [521, 388] on input "Point-of-Contact teaching or the PAT strategy" at bounding box center [522, 388] width 13 height 13
radio input "true"
click at [720, 486] on button "SUBMIT" at bounding box center [726, 484] width 112 height 26
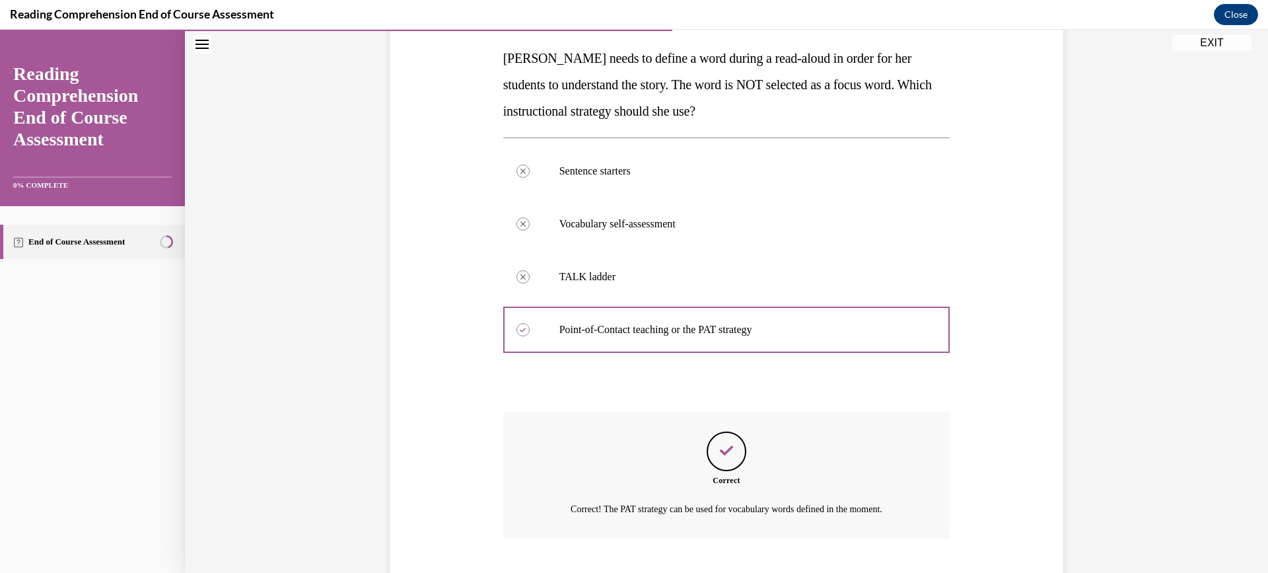
scroll to position [287, 0]
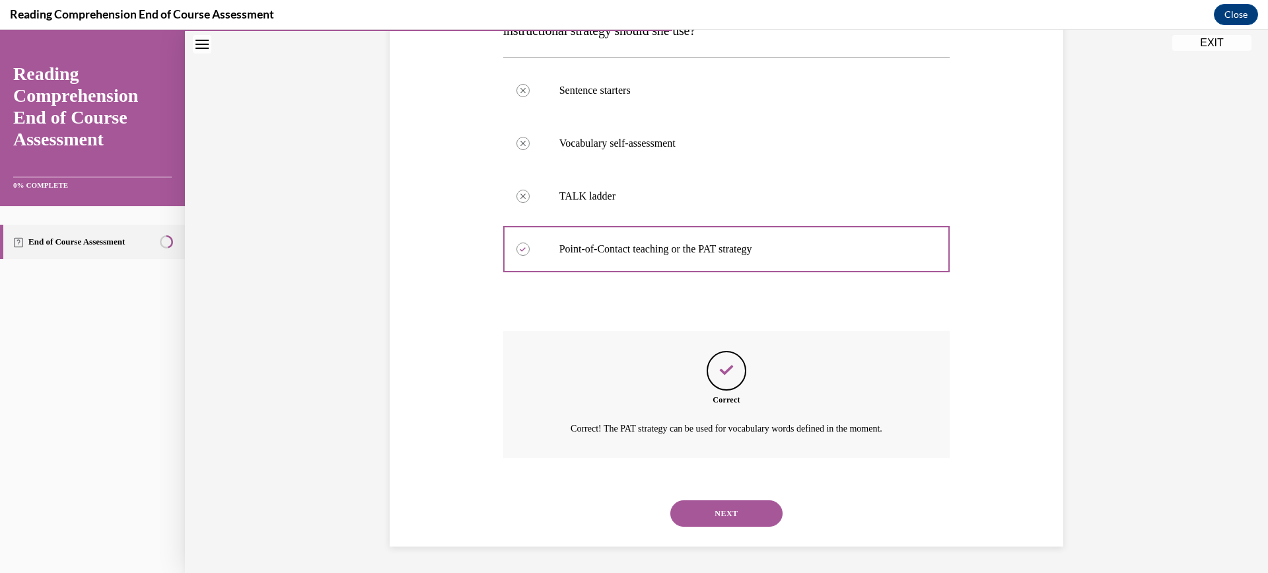
click at [715, 506] on button "NEXT" at bounding box center [726, 513] width 112 height 26
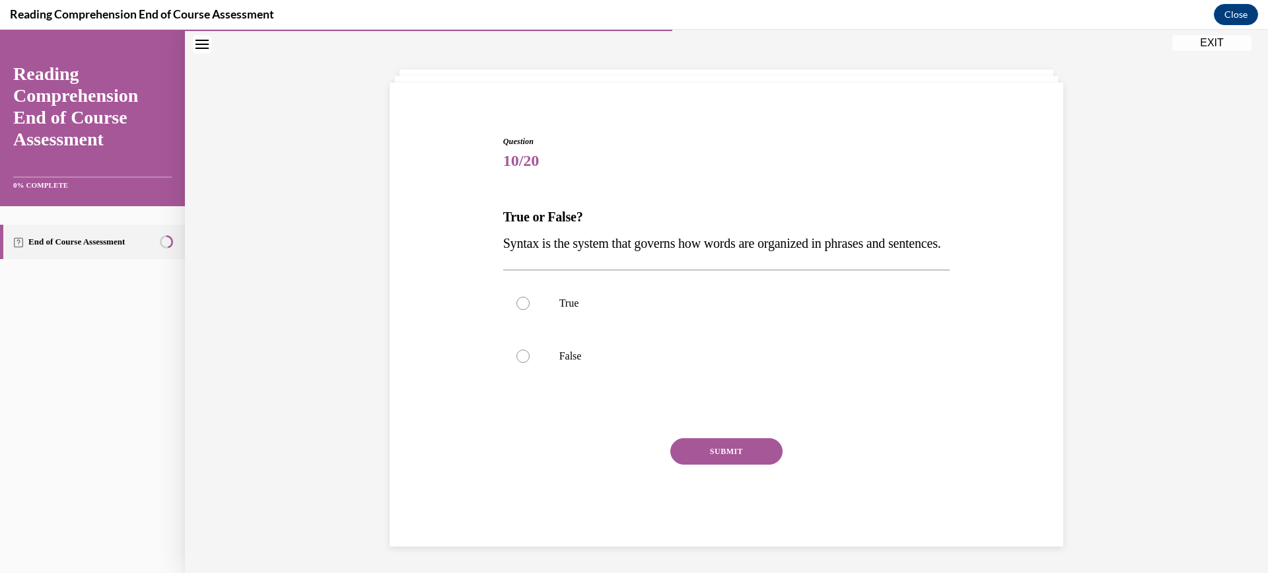
scroll to position [75, 0]
click at [516, 300] on div at bounding box center [522, 302] width 13 height 13
click at [516, 300] on input "True" at bounding box center [522, 302] width 13 height 13
radio input "true"
click at [705, 459] on button "SUBMIT" at bounding box center [726, 451] width 112 height 26
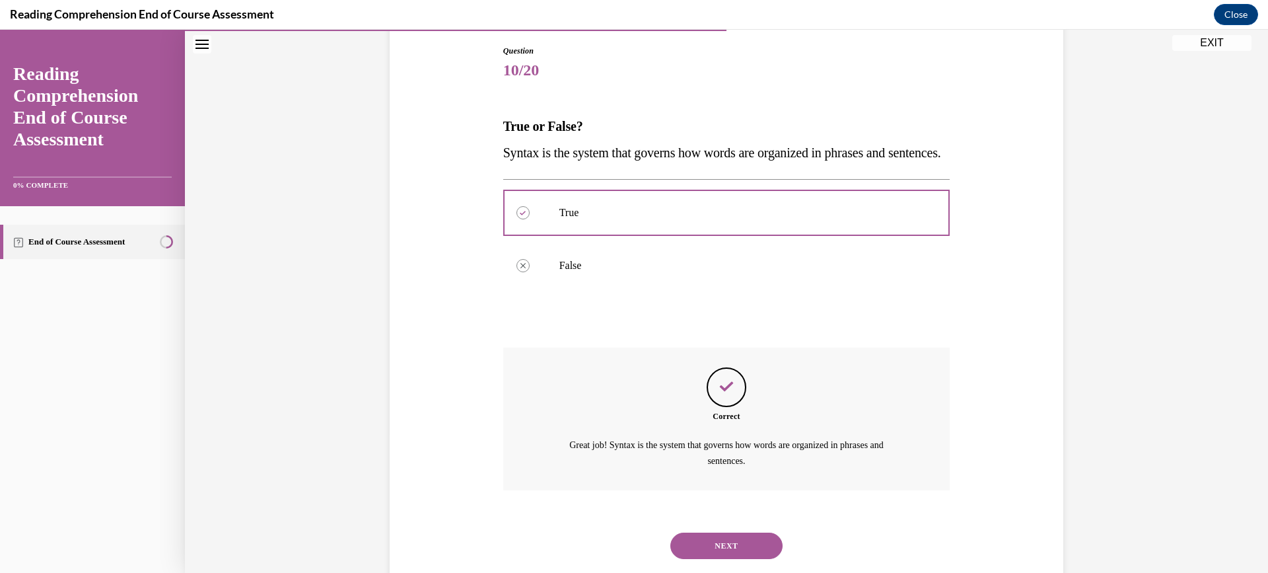
scroll to position [197, 0]
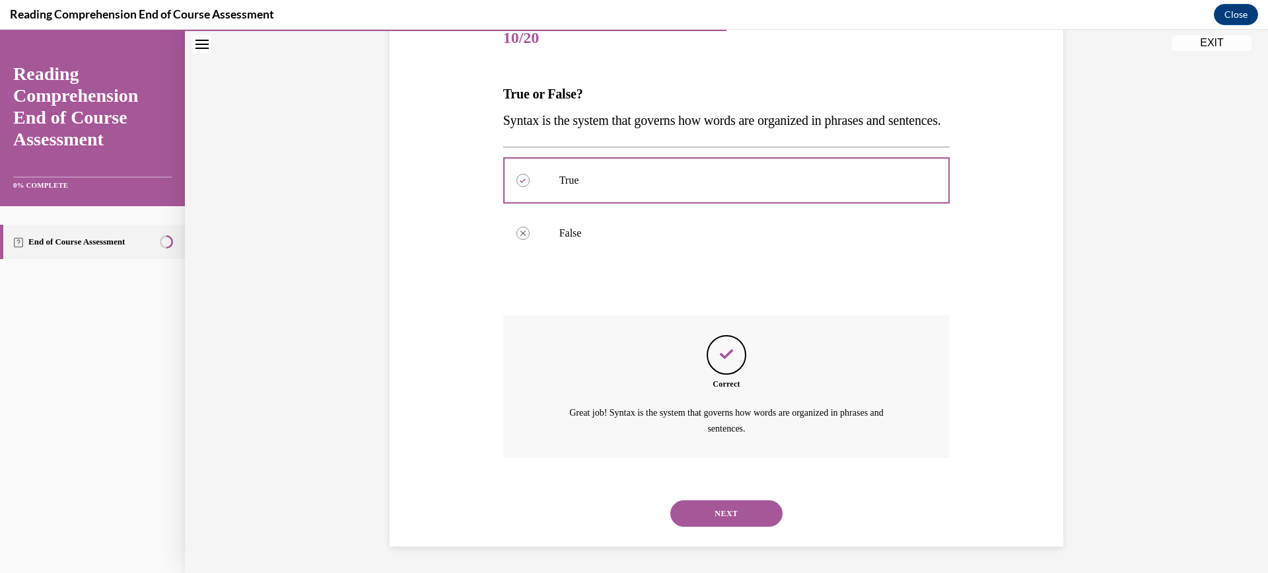
click at [707, 512] on button "NEXT" at bounding box center [726, 513] width 112 height 26
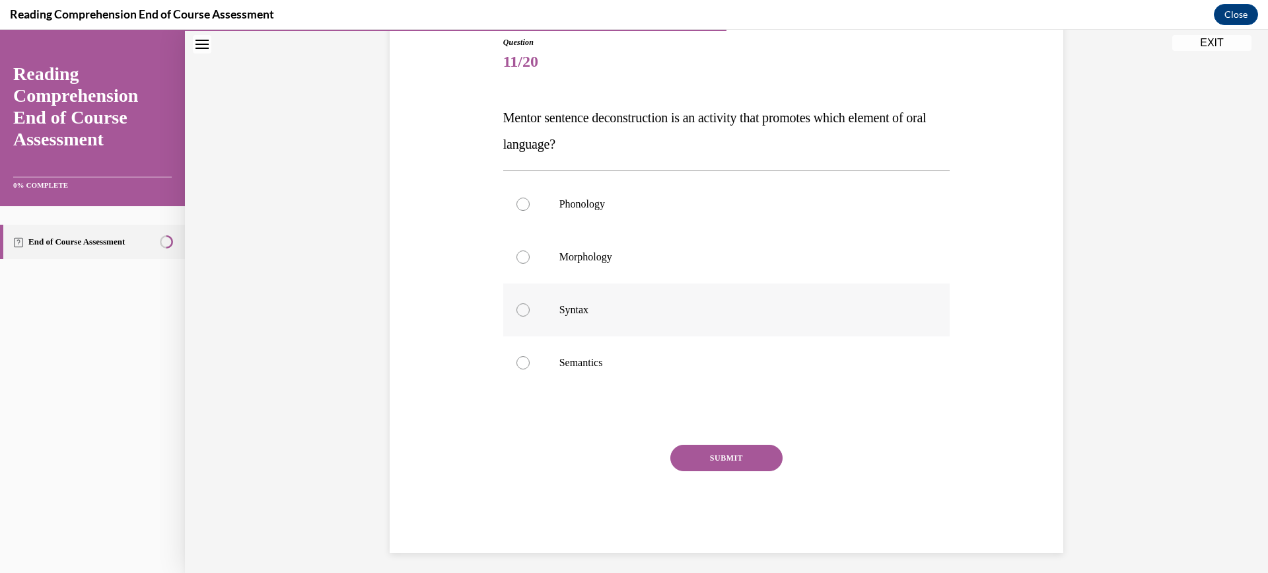
click at [516, 308] on div at bounding box center [522, 309] width 13 height 13
click at [516, 308] on input "Syntax" at bounding box center [522, 309] width 13 height 13
radio input "true"
click at [695, 456] on button "SUBMIT" at bounding box center [726, 457] width 112 height 26
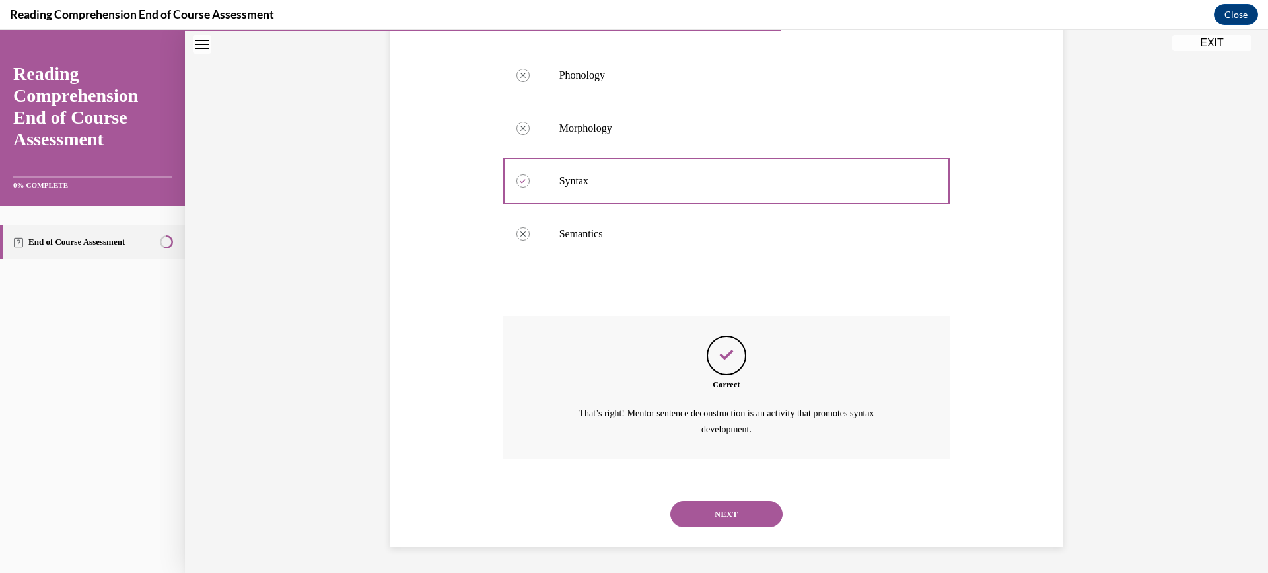
scroll to position [277, 0]
click at [716, 514] on button "NEXT" at bounding box center [726, 513] width 112 height 26
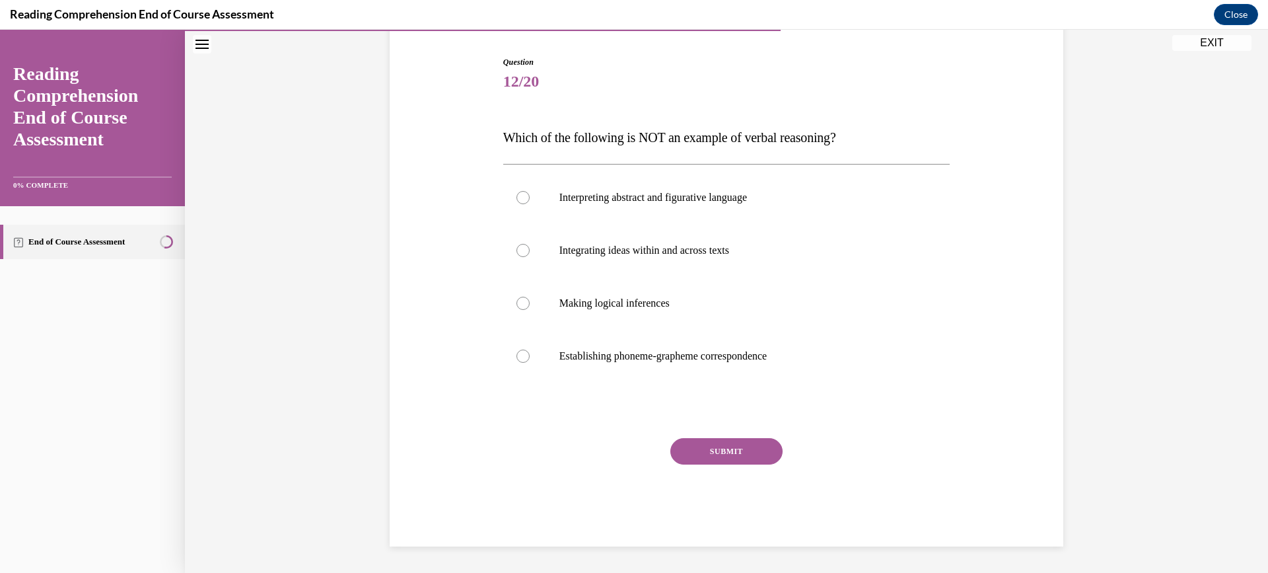
scroll to position [127, 0]
click at [520, 357] on div at bounding box center [522, 355] width 13 height 13
click at [520, 357] on input "Establishing phoneme-grapheme correspondence" at bounding box center [522, 355] width 13 height 13
radio input "true"
click at [691, 446] on button "SUBMIT" at bounding box center [726, 451] width 112 height 26
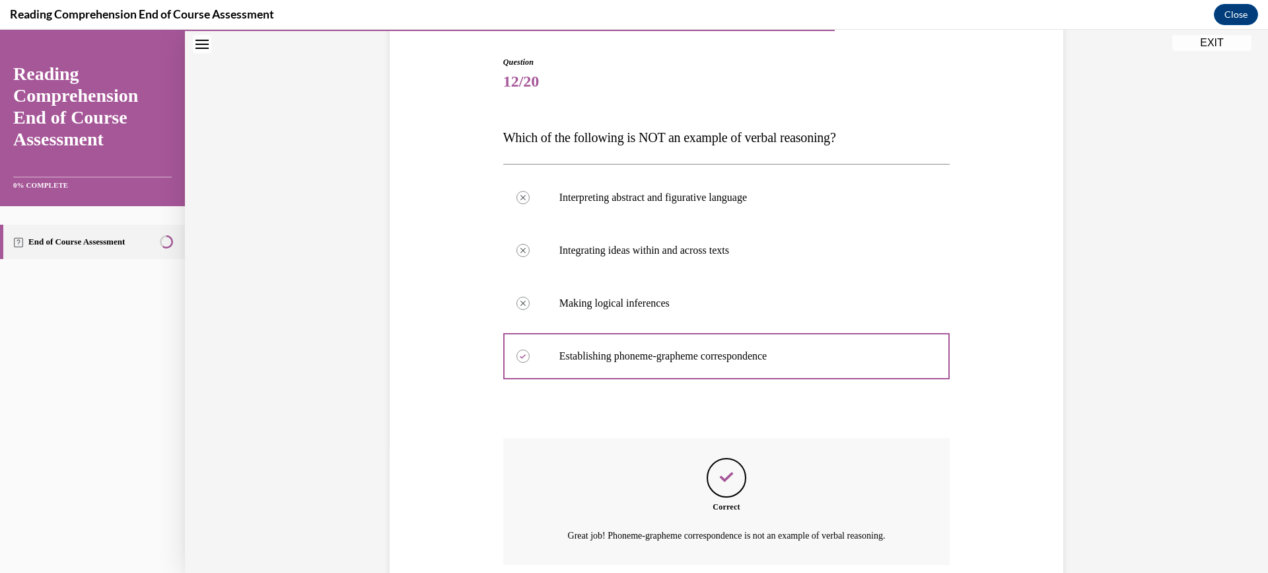
scroll to position [234, 0]
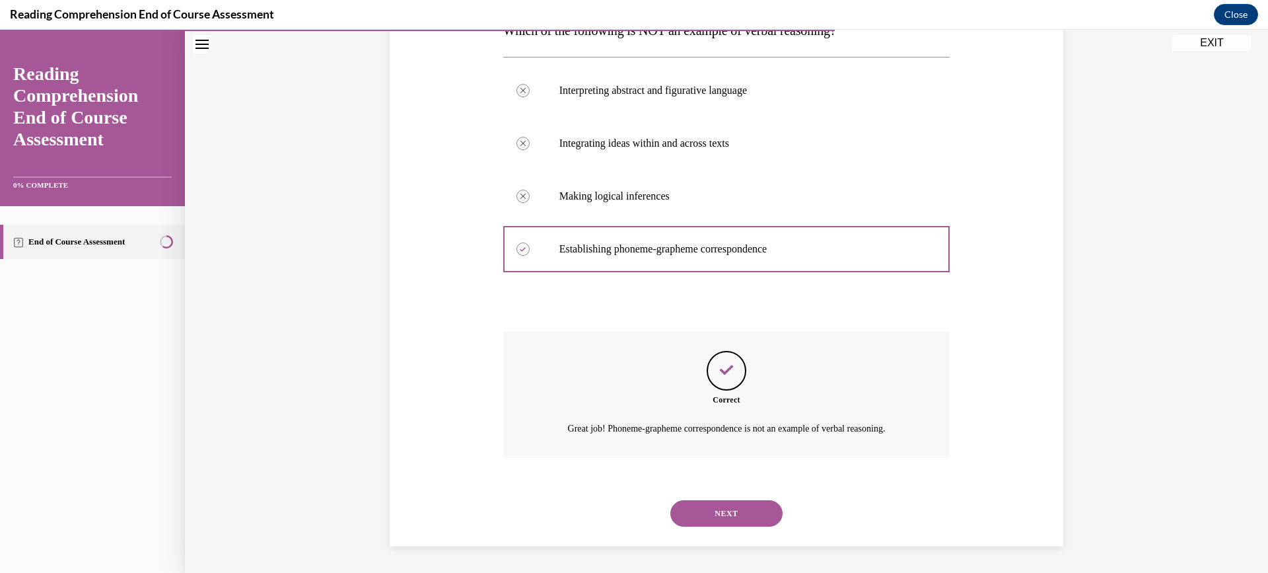
click at [708, 507] on button "NEXT" at bounding box center [726, 513] width 112 height 26
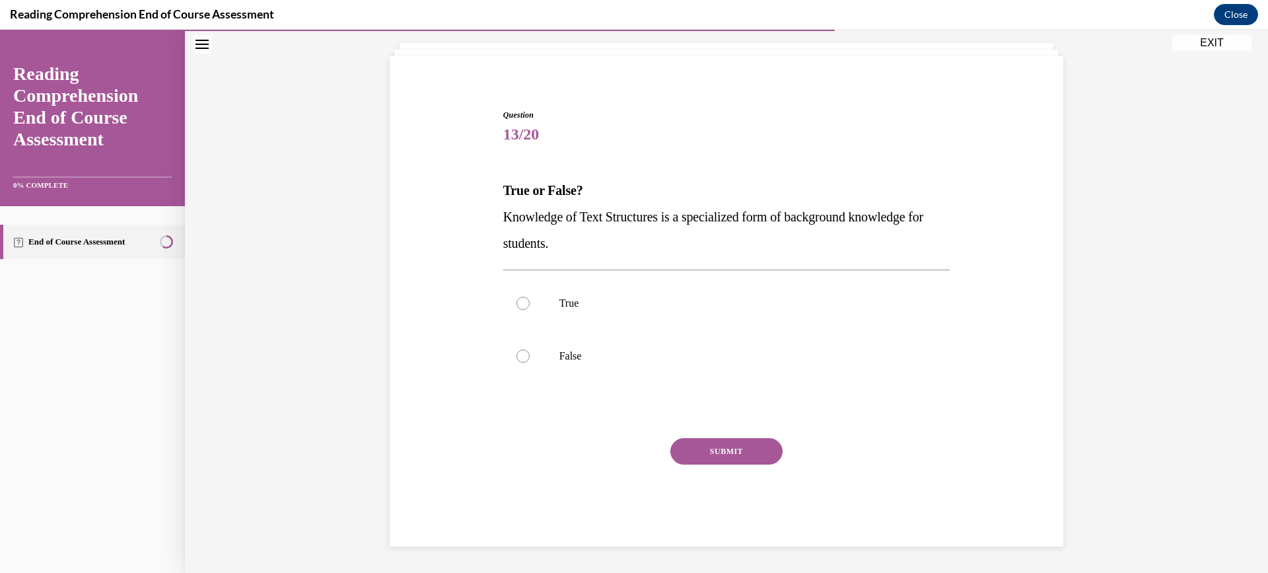
scroll to position [75, 0]
click at [518, 302] on div at bounding box center [522, 302] width 13 height 13
click at [518, 302] on input "True" at bounding box center [522, 302] width 13 height 13
radio input "true"
click at [704, 450] on button "SUBMIT" at bounding box center [726, 451] width 112 height 26
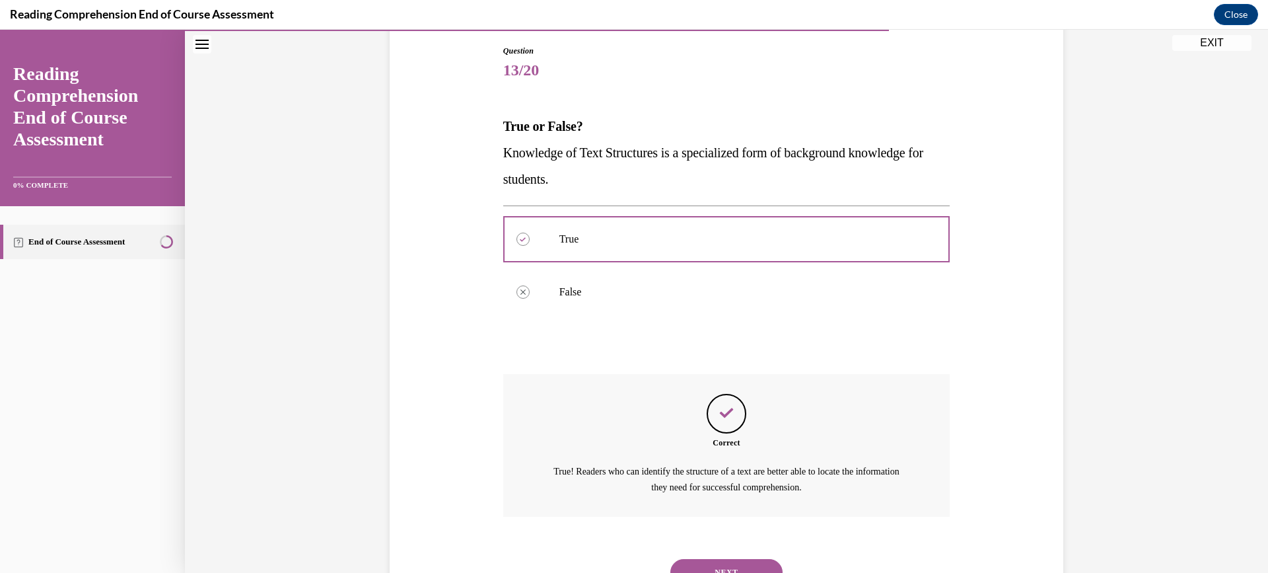
scroll to position [197, 0]
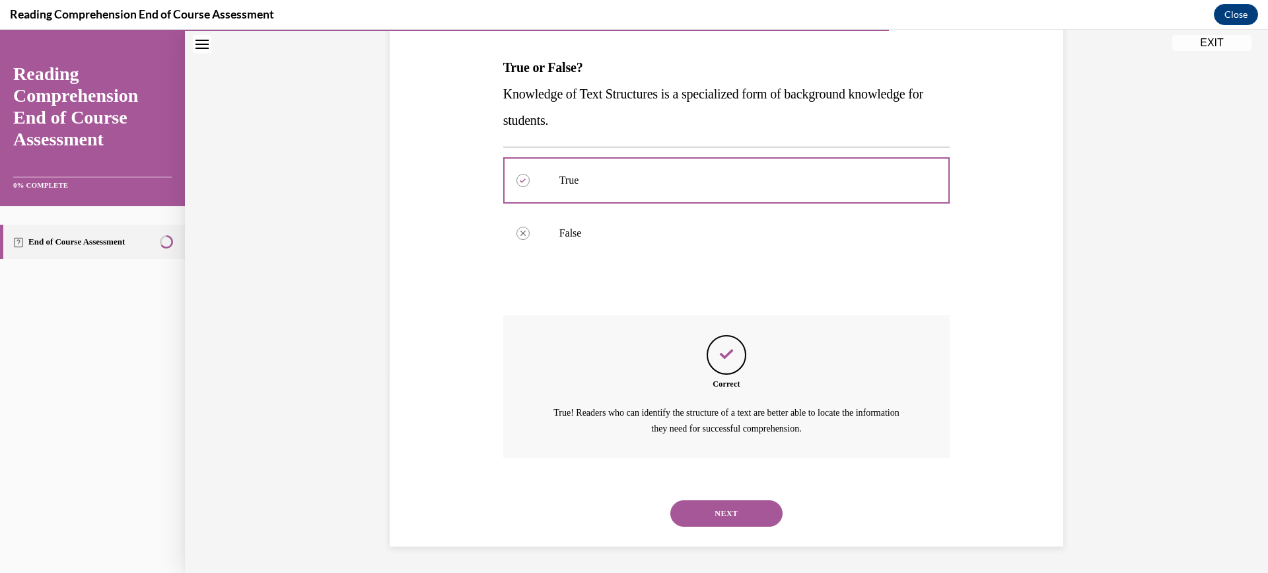
click at [720, 512] on button "NEXT" at bounding box center [726, 513] width 112 height 26
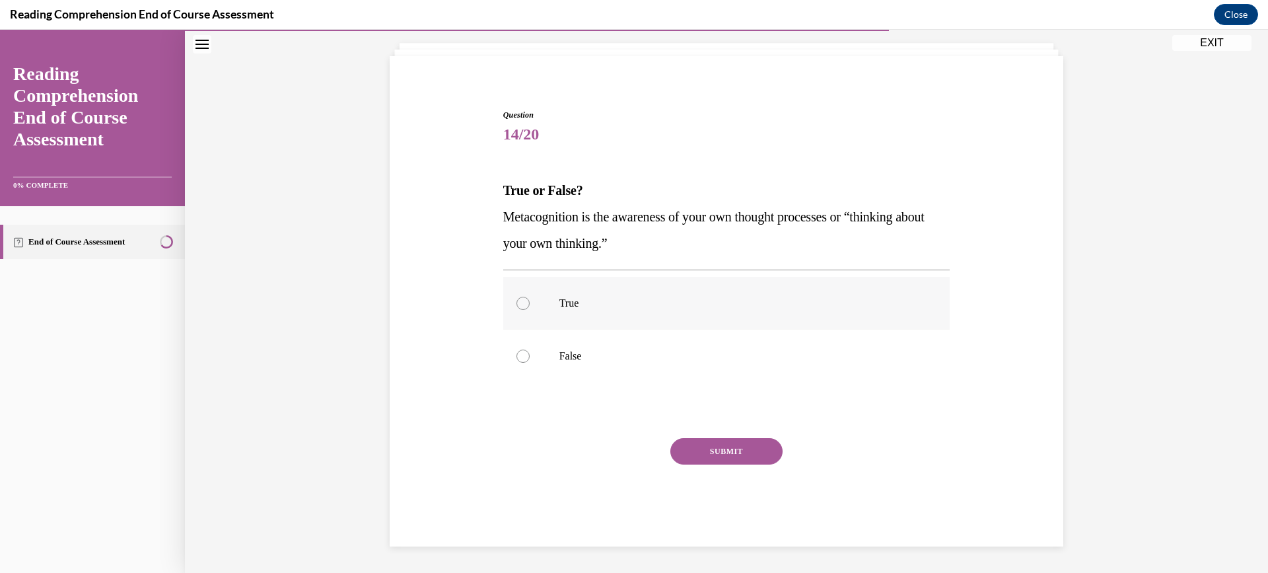
click at [520, 304] on div at bounding box center [522, 302] width 13 height 13
click at [520, 304] on input "True" at bounding box center [522, 302] width 13 height 13
radio input "true"
click at [703, 443] on button "SUBMIT" at bounding box center [726, 451] width 112 height 26
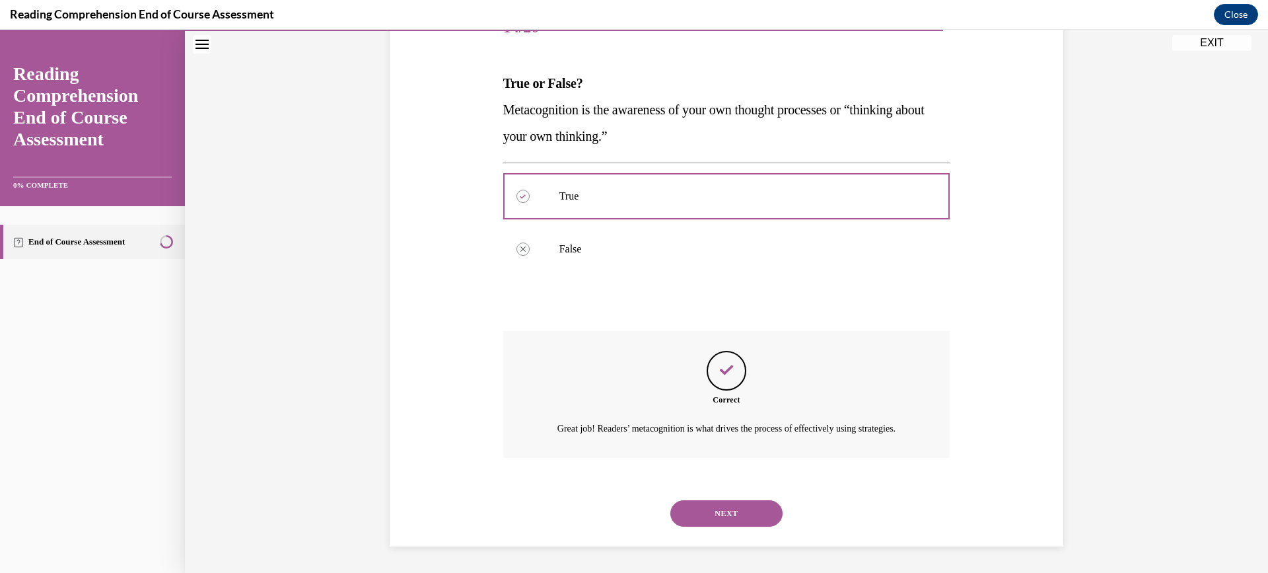
scroll to position [197, 0]
click at [713, 517] on button "NEXT" at bounding box center [726, 513] width 112 height 26
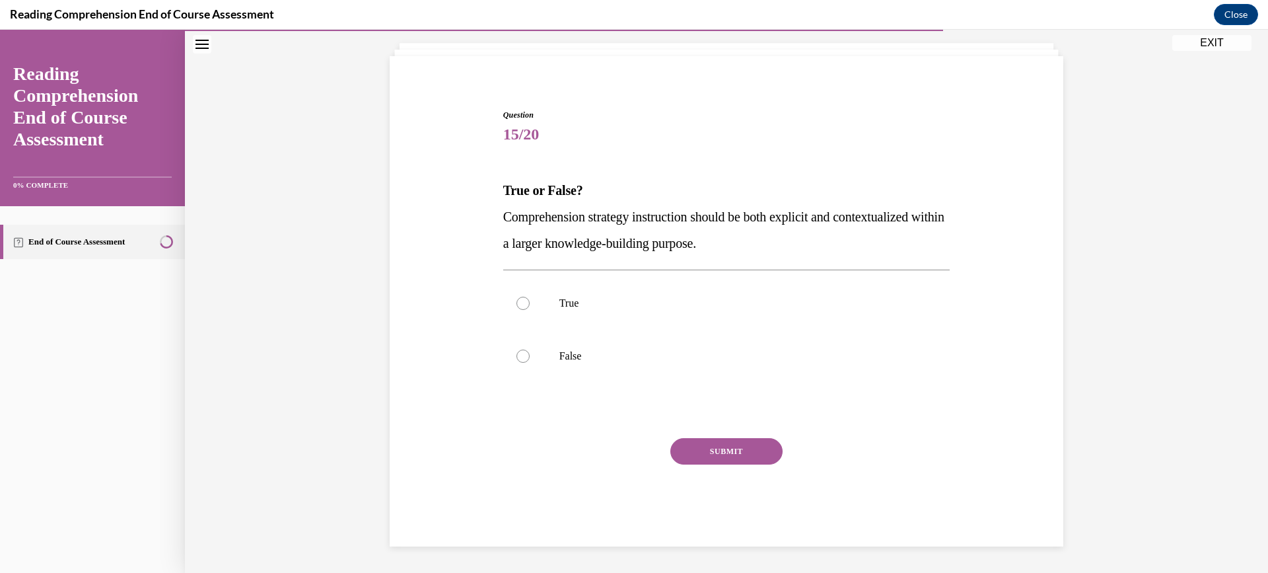
scroll to position [75, 0]
click at [516, 303] on div at bounding box center [522, 302] width 13 height 13
click at [516, 303] on input "True" at bounding box center [522, 302] width 13 height 13
radio input "true"
click at [690, 451] on button "SUBMIT" at bounding box center [726, 451] width 112 height 26
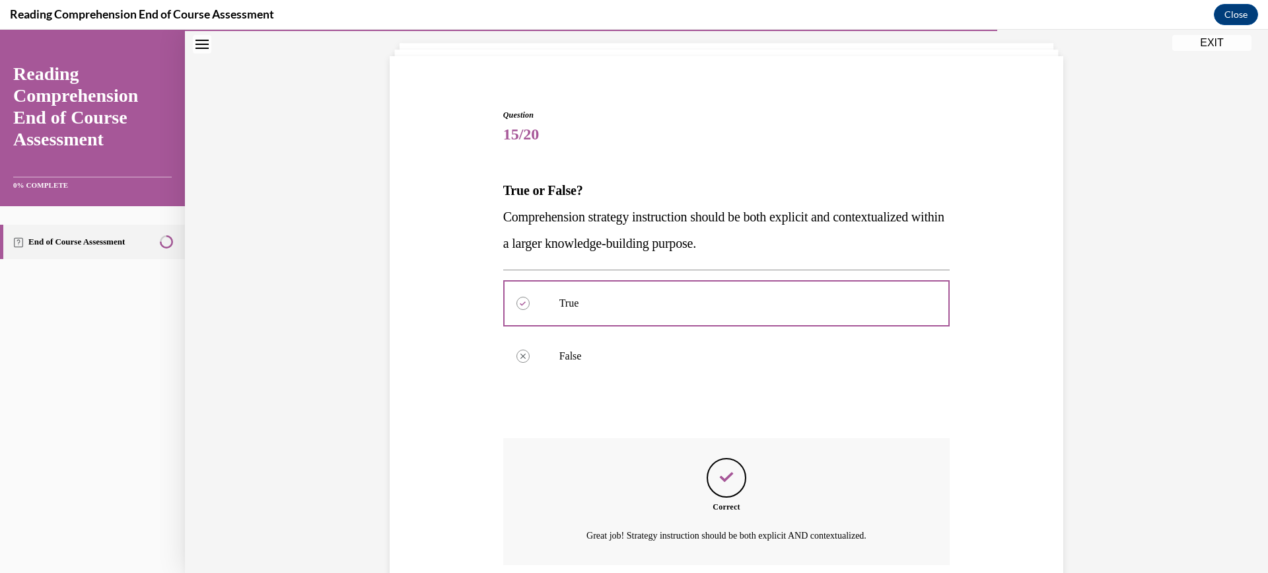
scroll to position [182, 0]
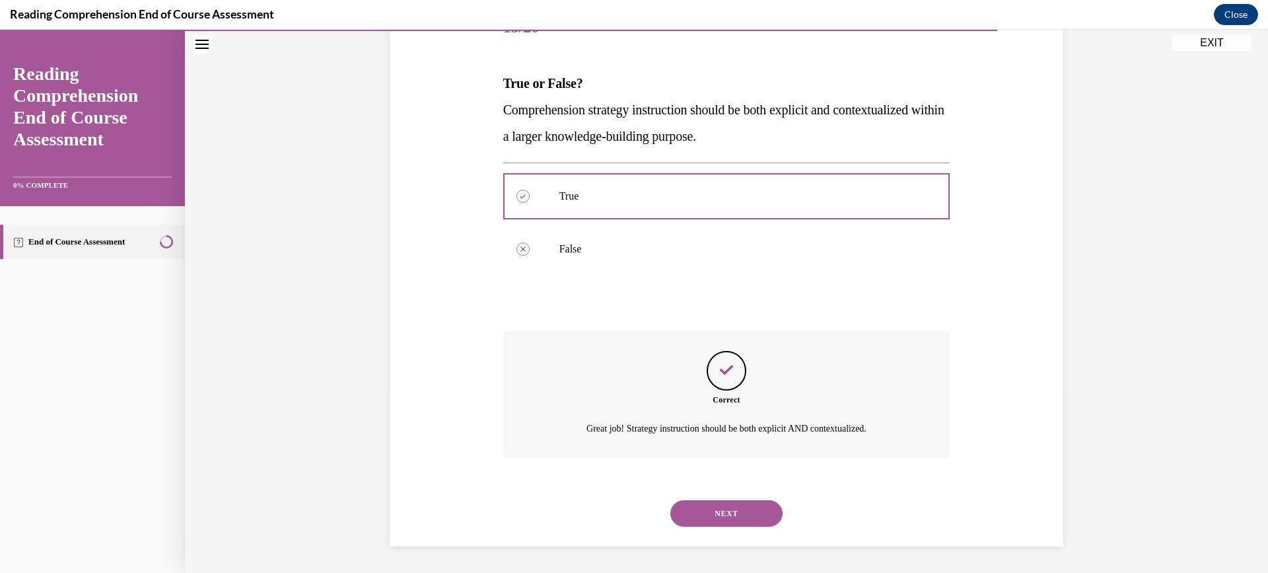
click at [700, 509] on button "NEXT" at bounding box center [726, 513] width 112 height 26
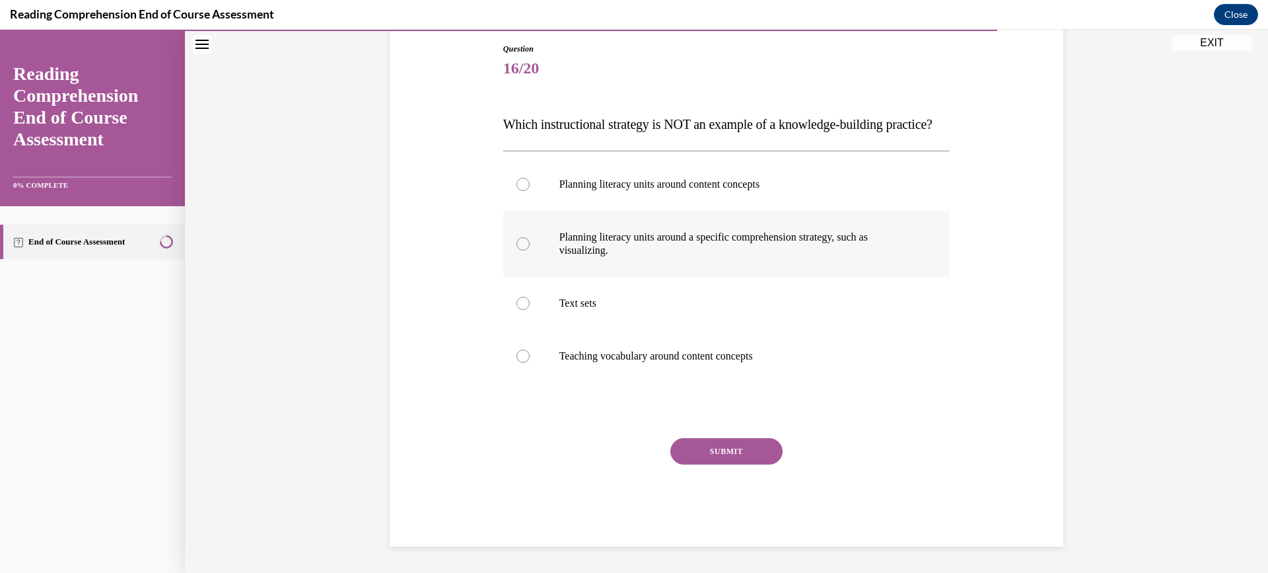
click at [516, 250] on div at bounding box center [522, 243] width 13 height 13
click at [516, 250] on input "Planning literacy units around a specific comprehension strategy, such as visua…" at bounding box center [522, 243] width 13 height 13
radio input "true"
click at [702, 464] on button "SUBMIT" at bounding box center [726, 451] width 112 height 26
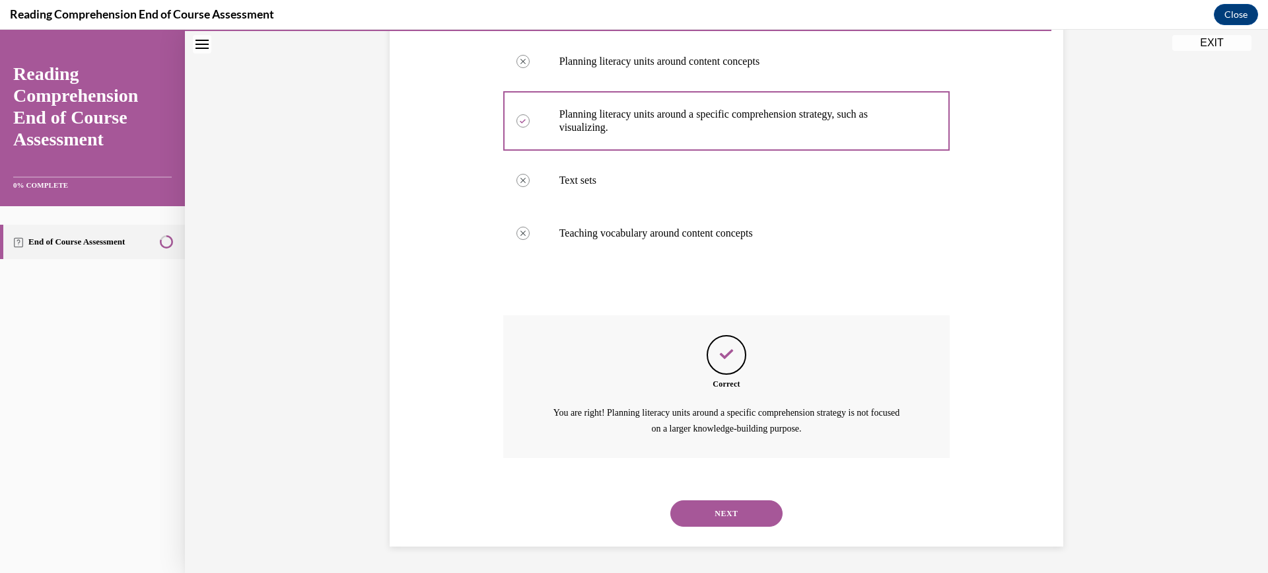
scroll to position [290, 0]
click at [718, 508] on button "NEXT" at bounding box center [726, 513] width 112 height 26
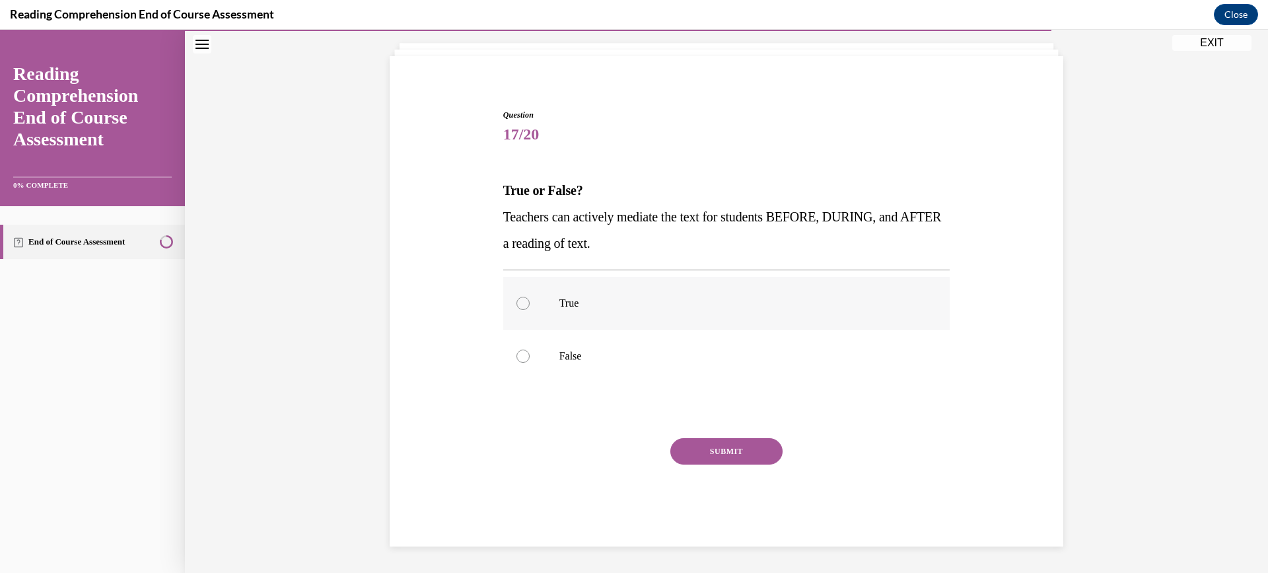
click at [516, 302] on div at bounding box center [522, 302] width 13 height 13
click at [516, 302] on input "True" at bounding box center [522, 302] width 13 height 13
radio input "true"
click at [730, 451] on button "SUBMIT" at bounding box center [726, 451] width 112 height 26
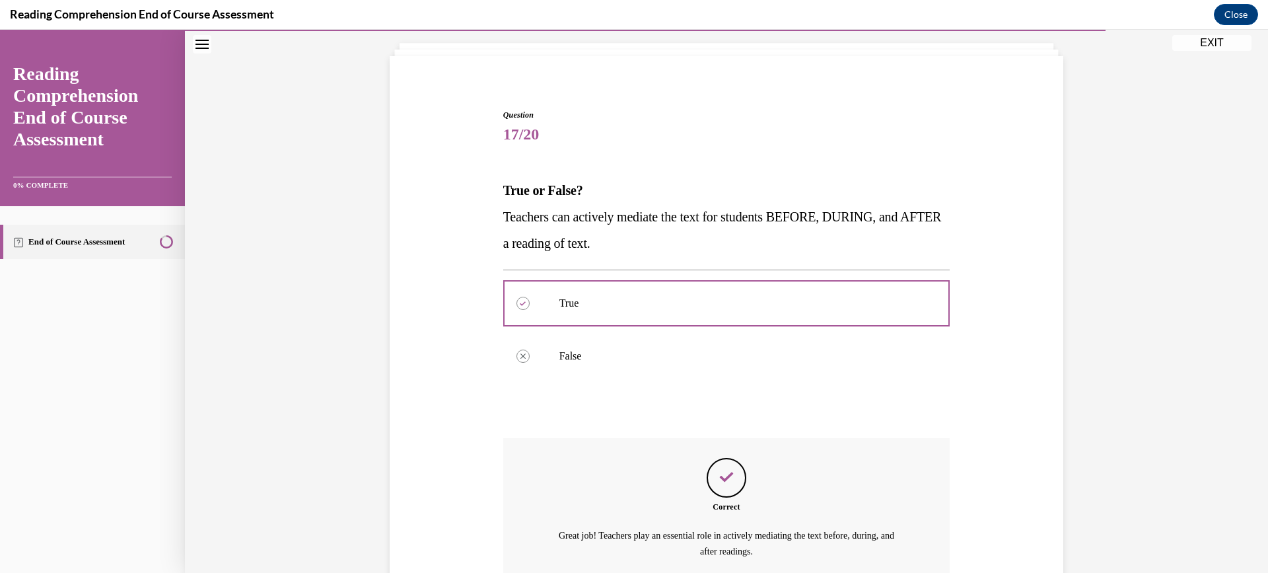
scroll to position [197, 0]
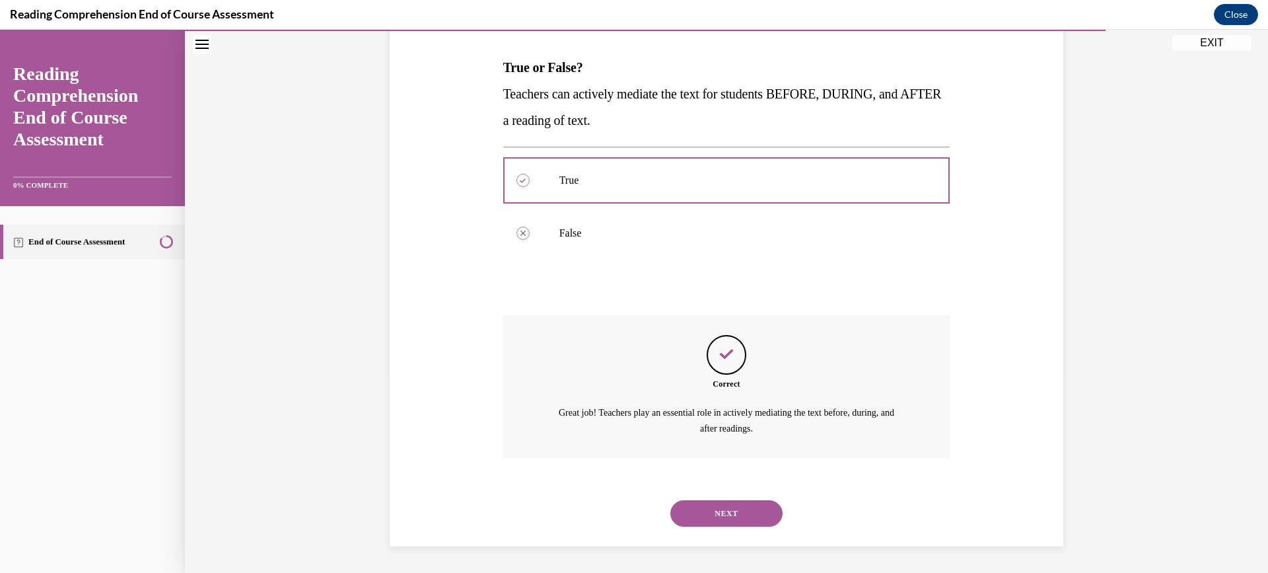
click at [720, 506] on button "NEXT" at bounding box center [726, 513] width 112 height 26
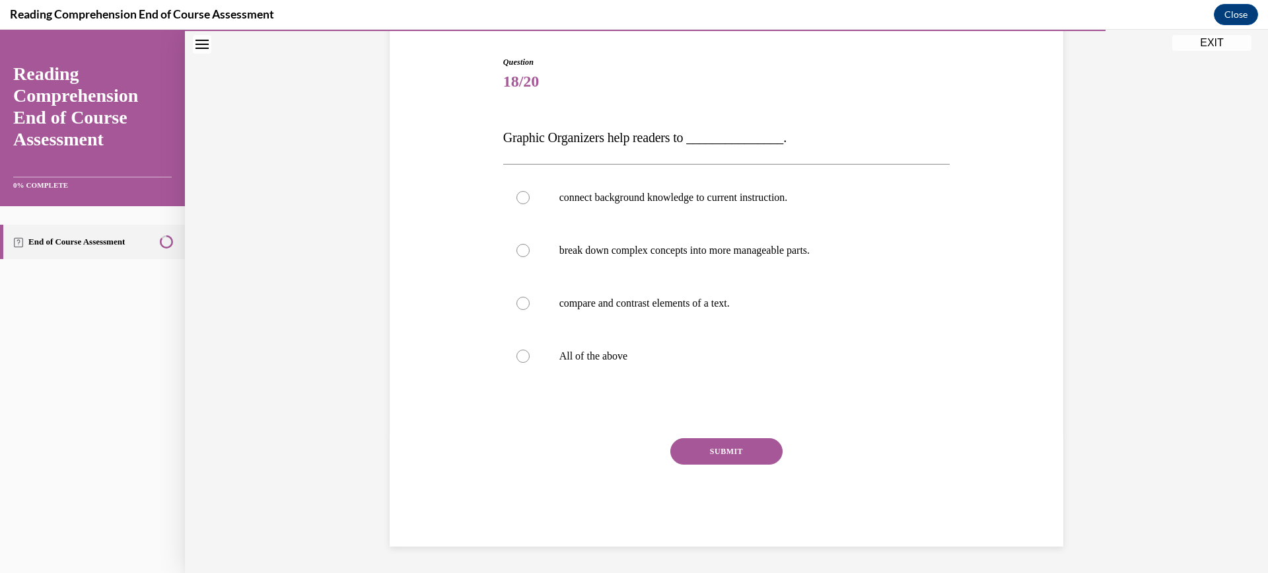
scroll to position [127, 0]
click at [518, 355] on div at bounding box center [522, 355] width 13 height 13
click at [518, 355] on input "All of the above" at bounding box center [522, 355] width 13 height 13
radio input "true"
click at [703, 447] on button "SUBMIT" at bounding box center [726, 451] width 112 height 26
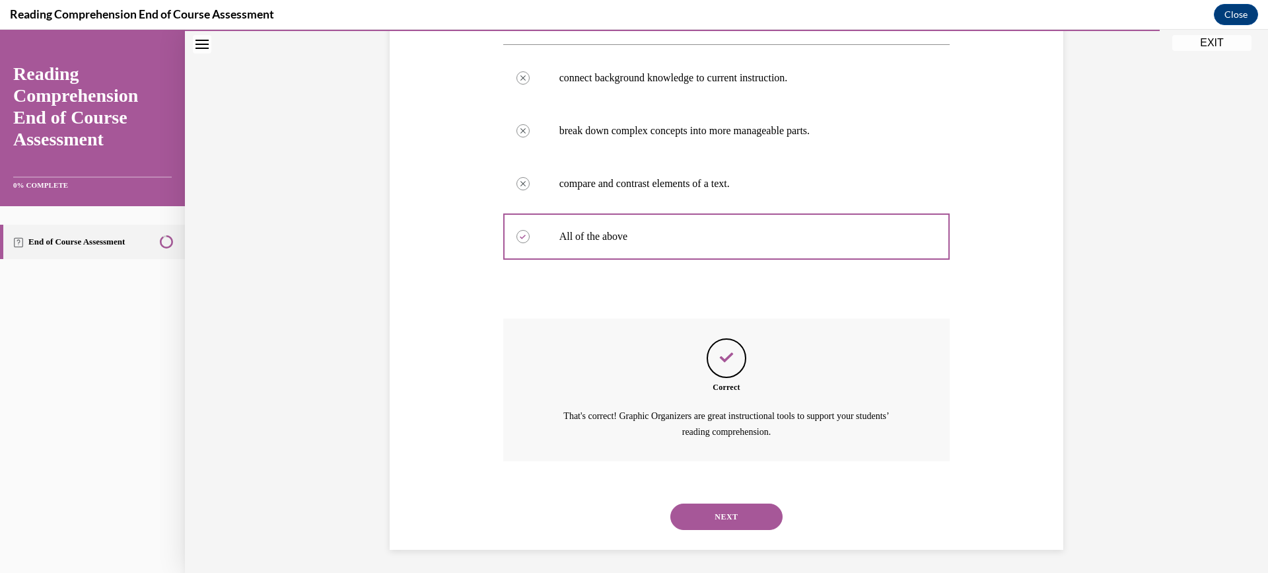
scroll to position [250, 0]
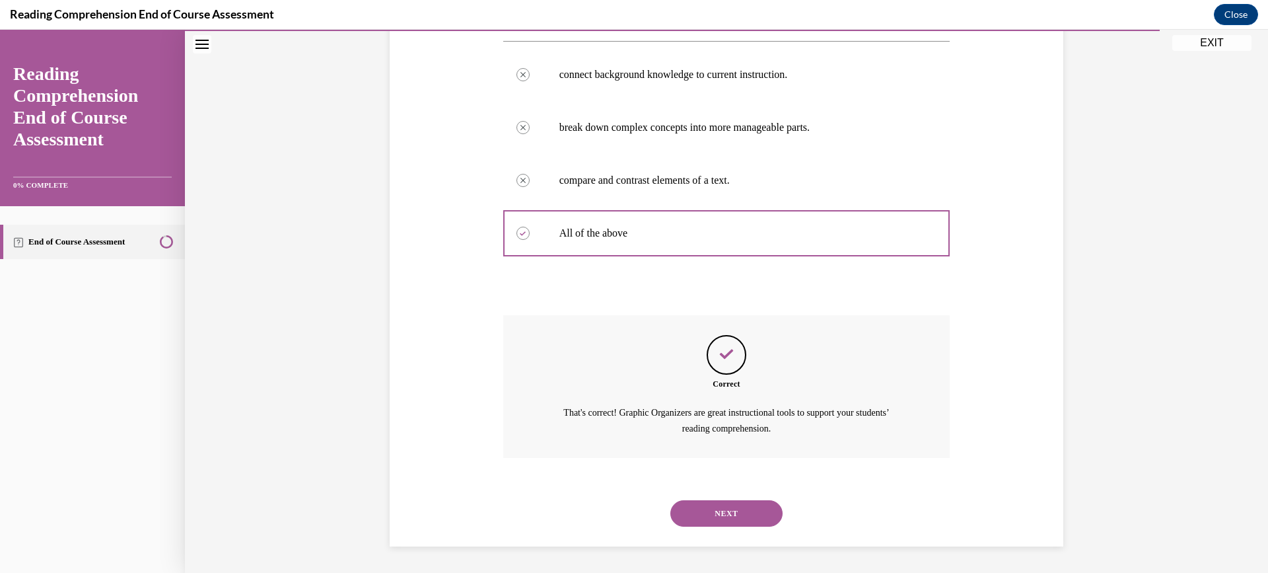
click at [711, 509] on button "NEXT" at bounding box center [726, 513] width 112 height 26
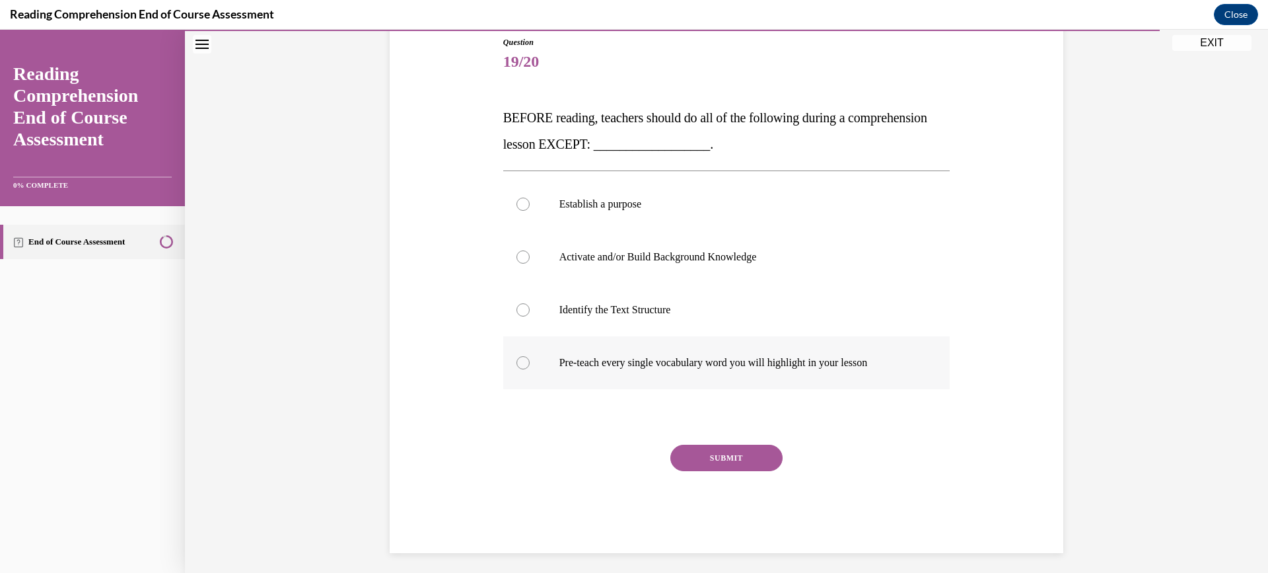
click at [516, 364] on div at bounding box center [522, 362] width 13 height 13
click at [516, 364] on input "Pre-teach every single vocabulary word you will highlight in your lesson" at bounding box center [522, 362] width 13 height 13
radio input "true"
click at [698, 461] on button "SUBMIT" at bounding box center [726, 457] width 112 height 26
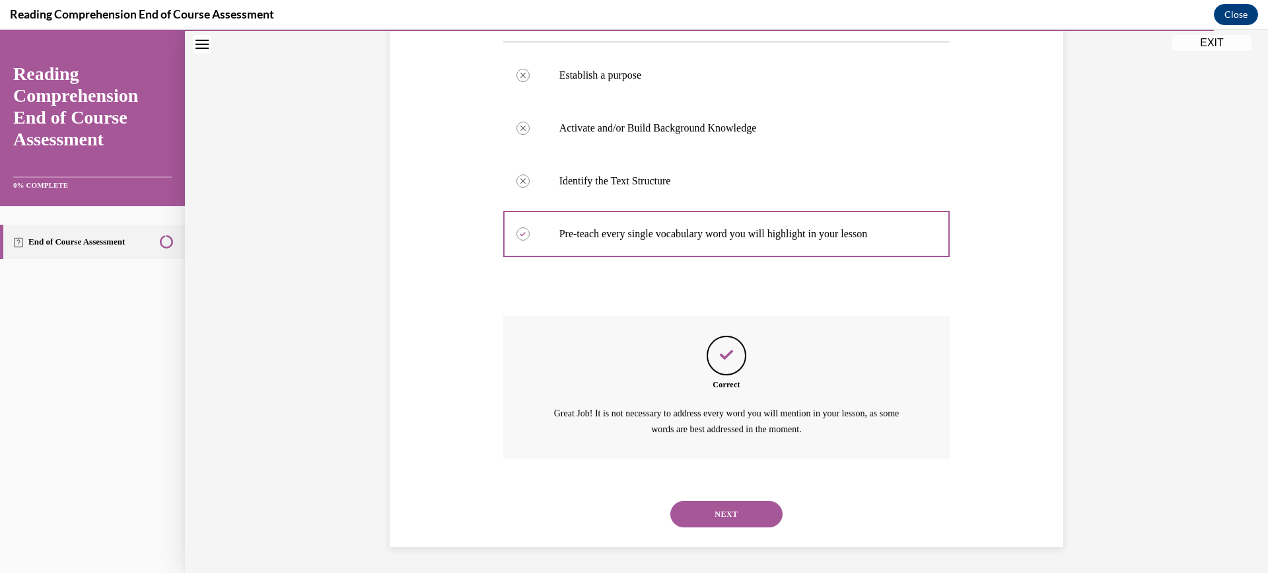
scroll to position [277, 0]
click at [711, 516] on button "NEXT" at bounding box center [726, 513] width 112 height 26
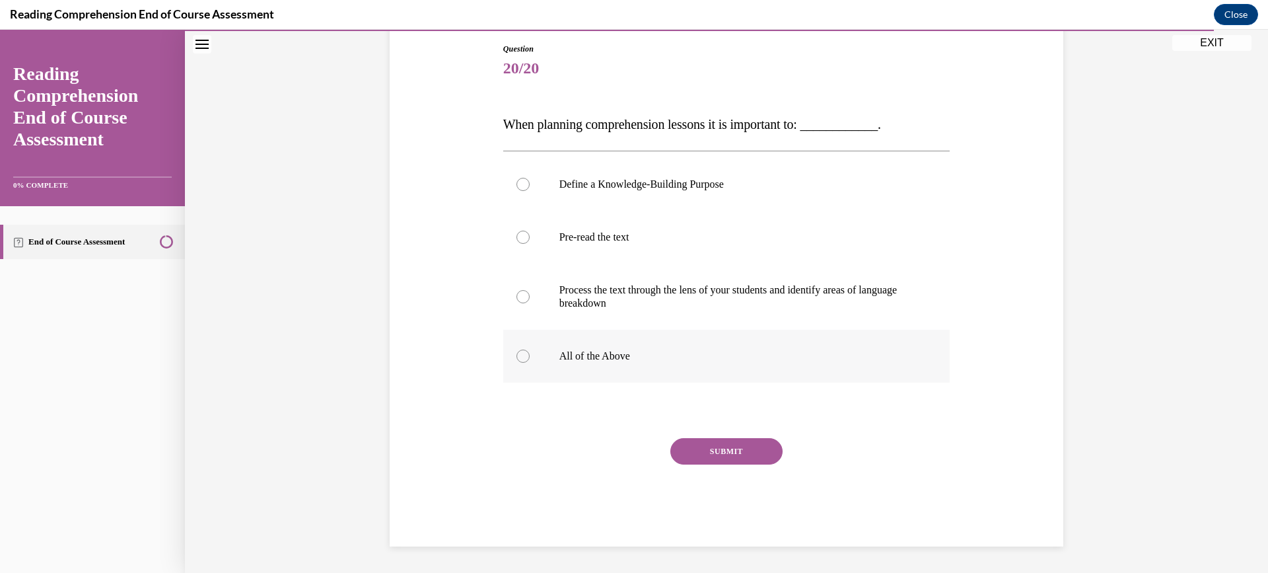
click at [519, 357] on div at bounding box center [522, 355] width 13 height 13
click at [519, 357] on input "All of the Above" at bounding box center [522, 355] width 13 height 13
radio input "true"
click at [703, 456] on button "SUBMIT" at bounding box center [726, 451] width 112 height 26
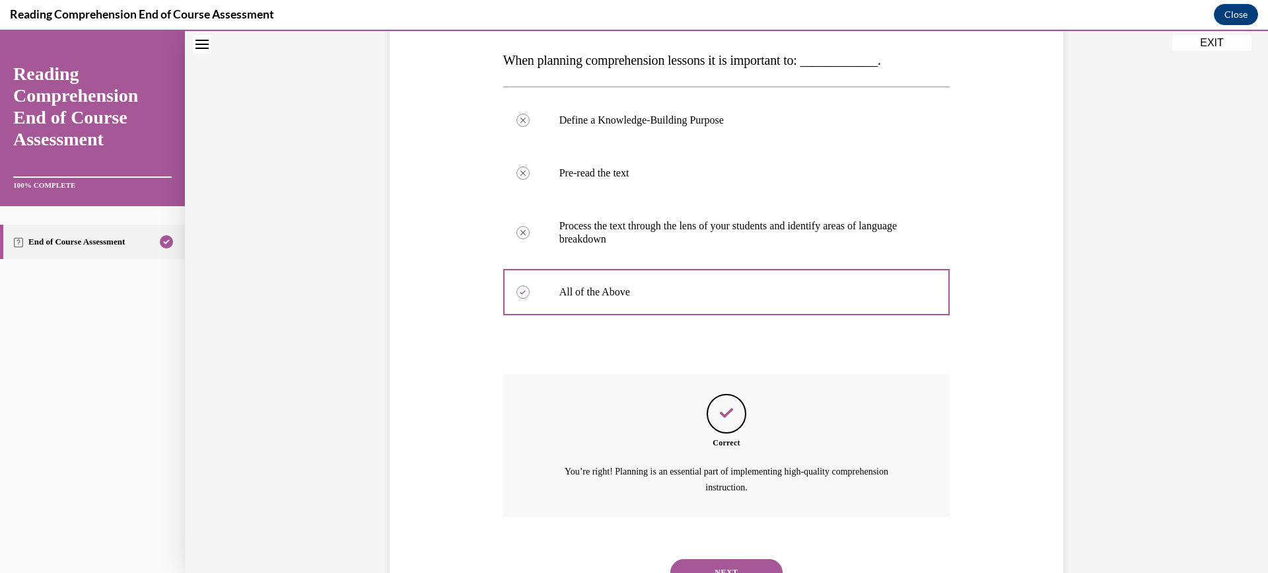
scroll to position [263, 0]
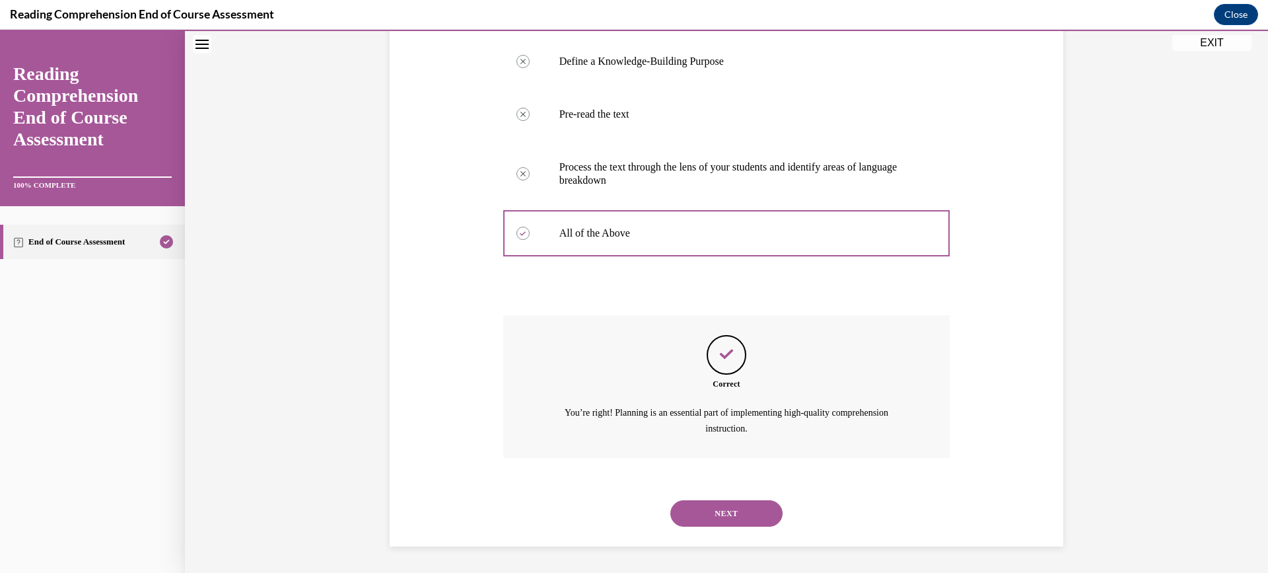
click at [712, 510] on button "NEXT" at bounding box center [726, 513] width 112 height 26
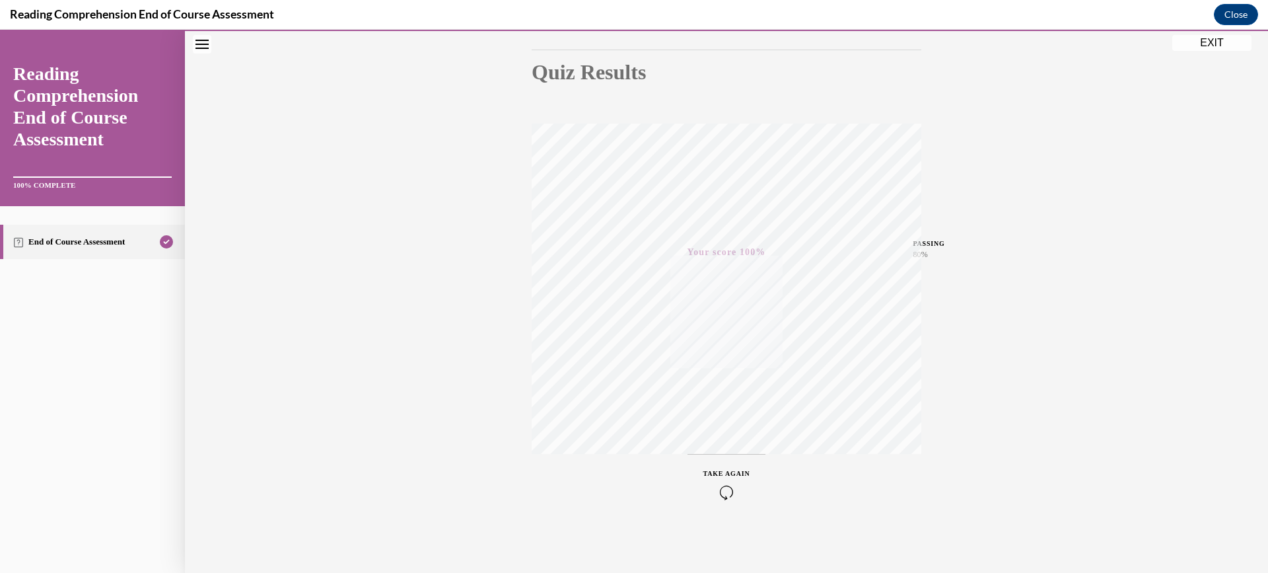
click at [1195, 41] on button "EXIT" at bounding box center [1211, 43] width 79 height 16
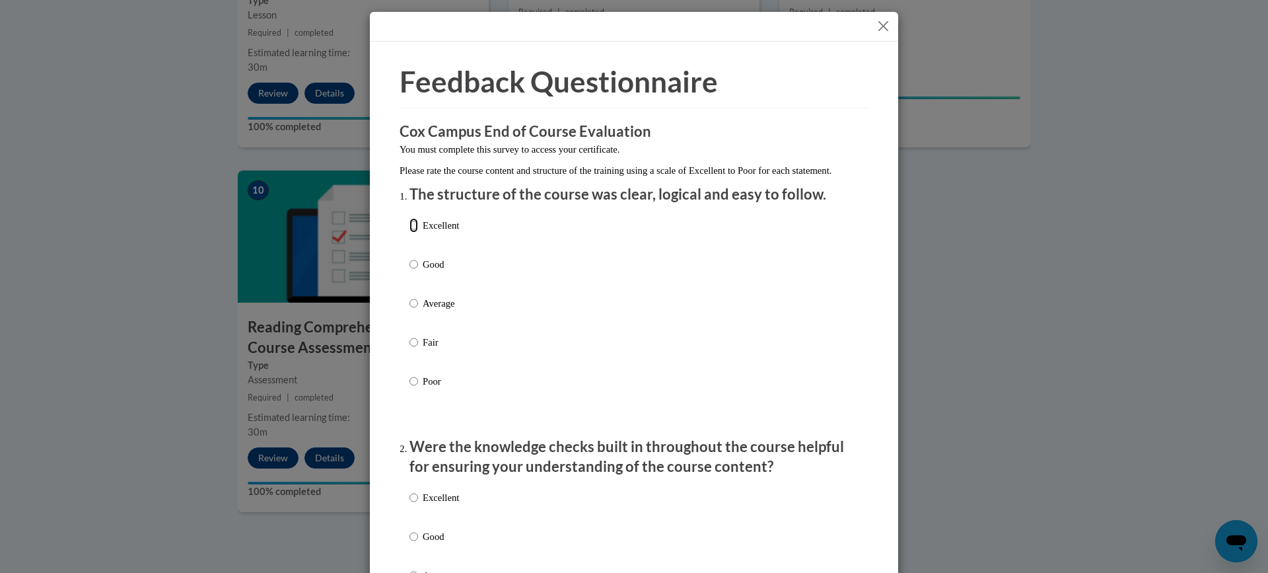
click at [410, 232] on input "Excellent" at bounding box center [413, 225] width 9 height 15
radio input "true"
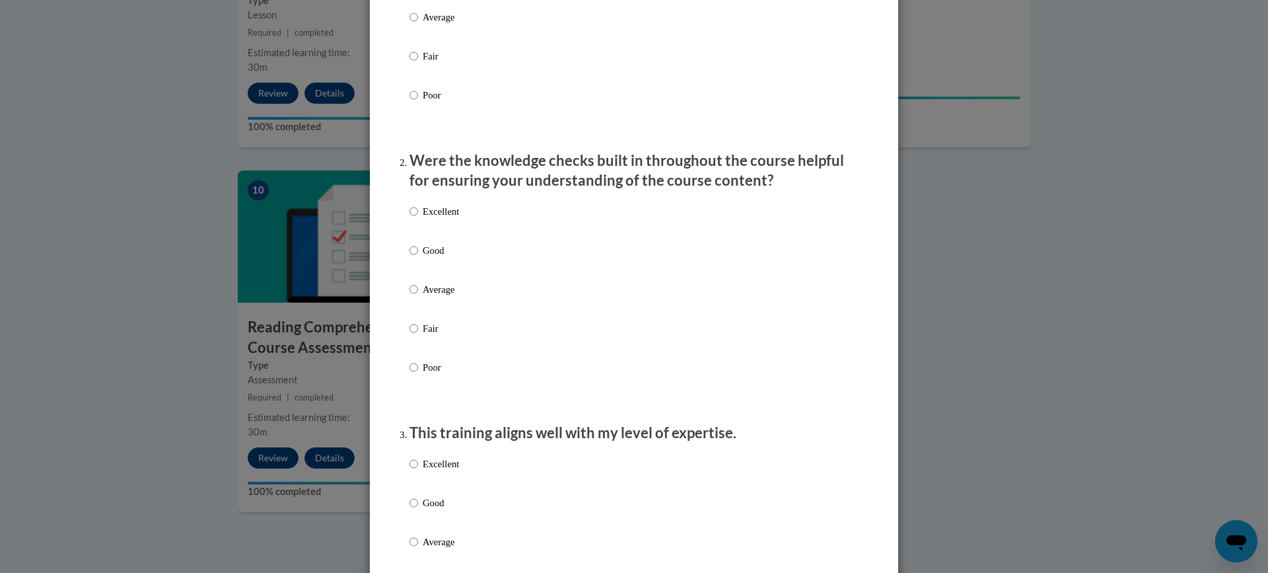
scroll to position [330, 0]
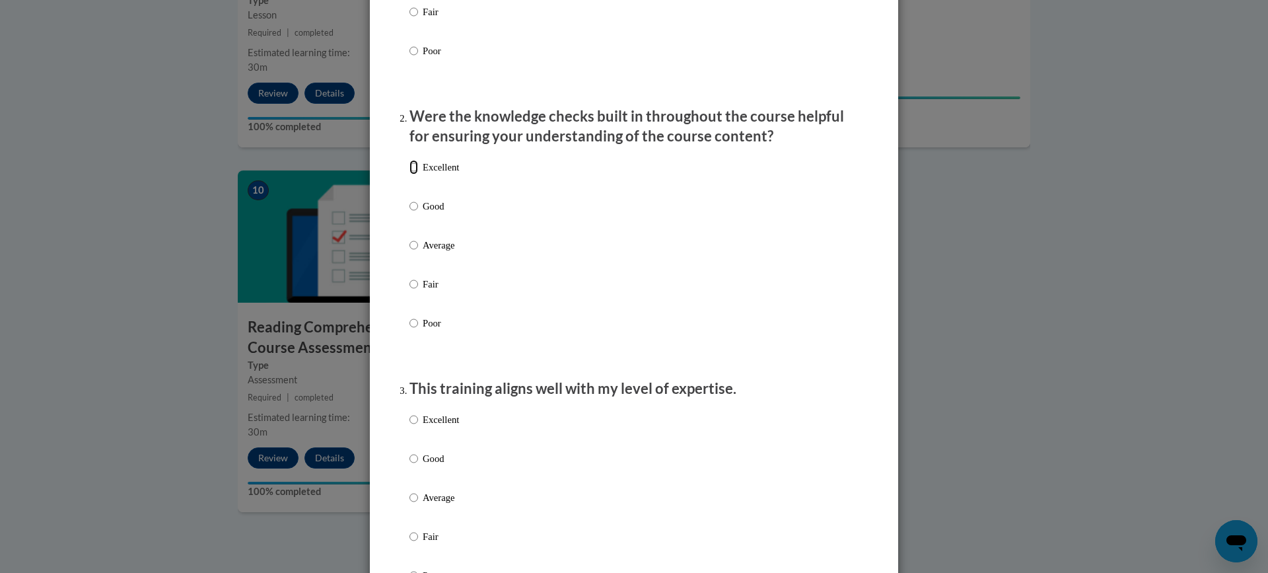
click at [409, 174] on input "Excellent" at bounding box center [413, 167] width 9 height 15
radio input "true"
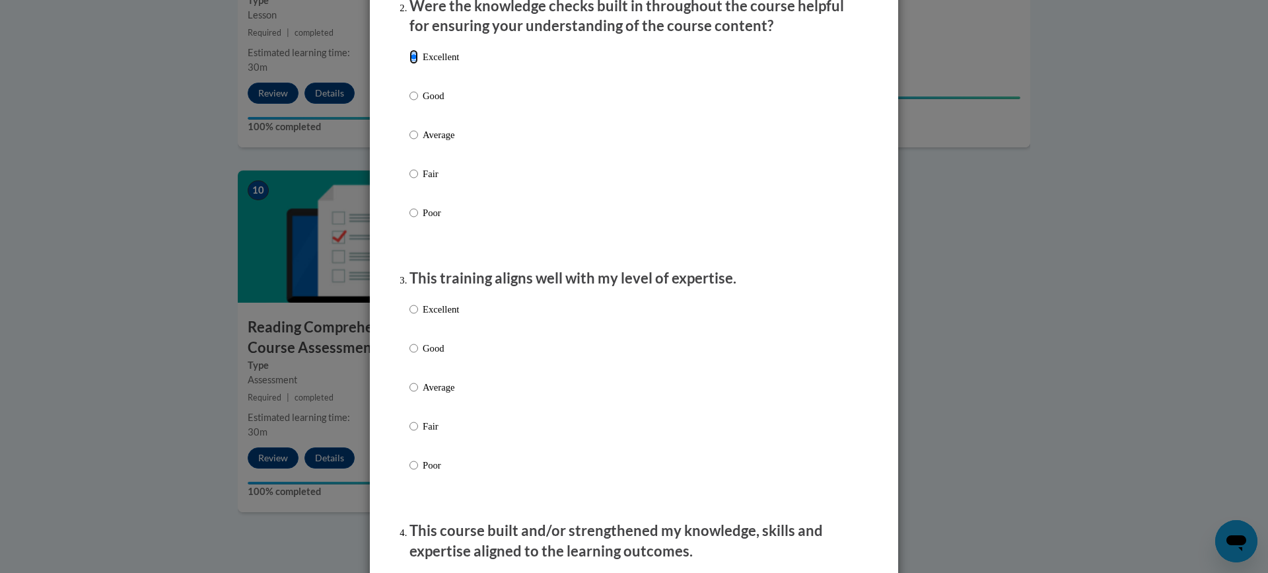
scroll to position [462, 0]
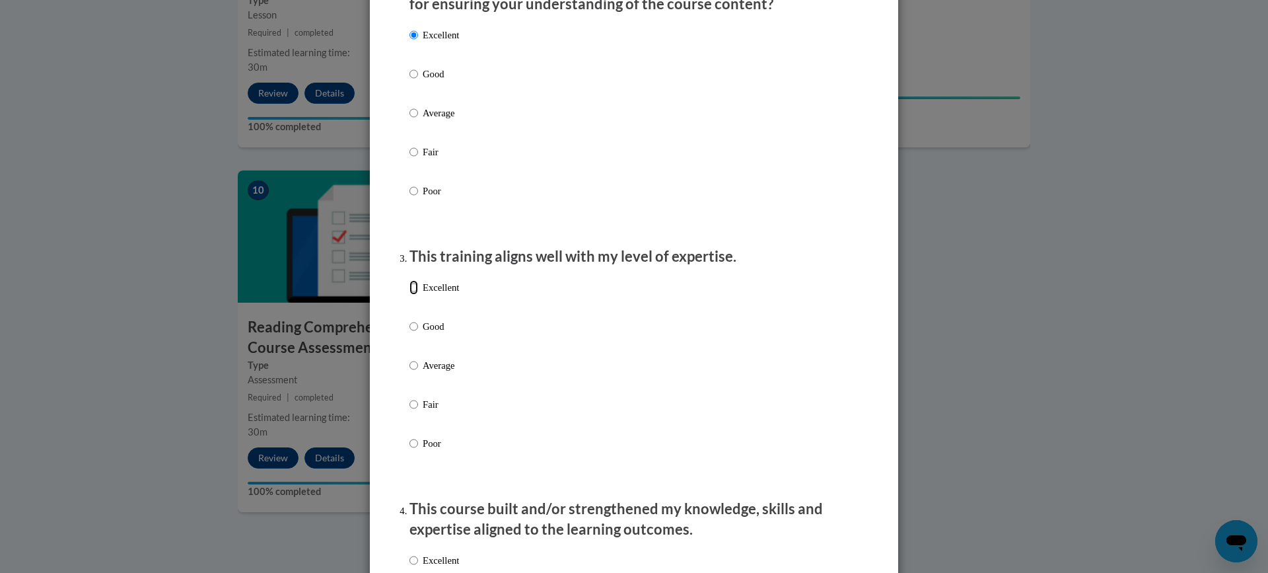
click at [409, 295] on input "Excellent" at bounding box center [413, 287] width 9 height 15
radio input "true"
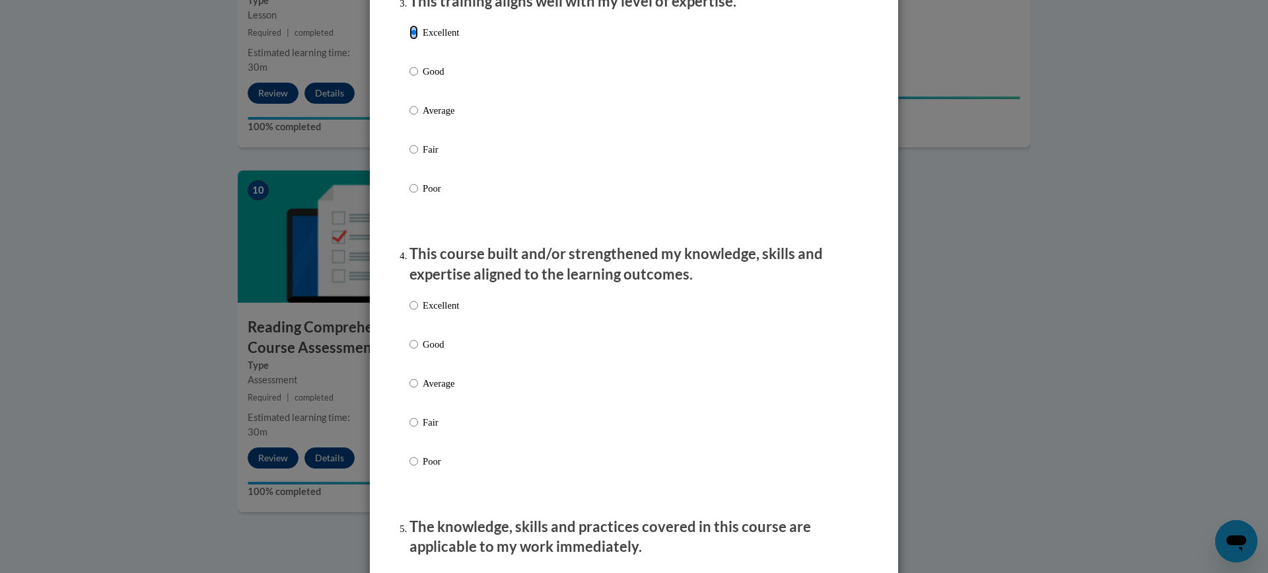
scroll to position [792, 0]
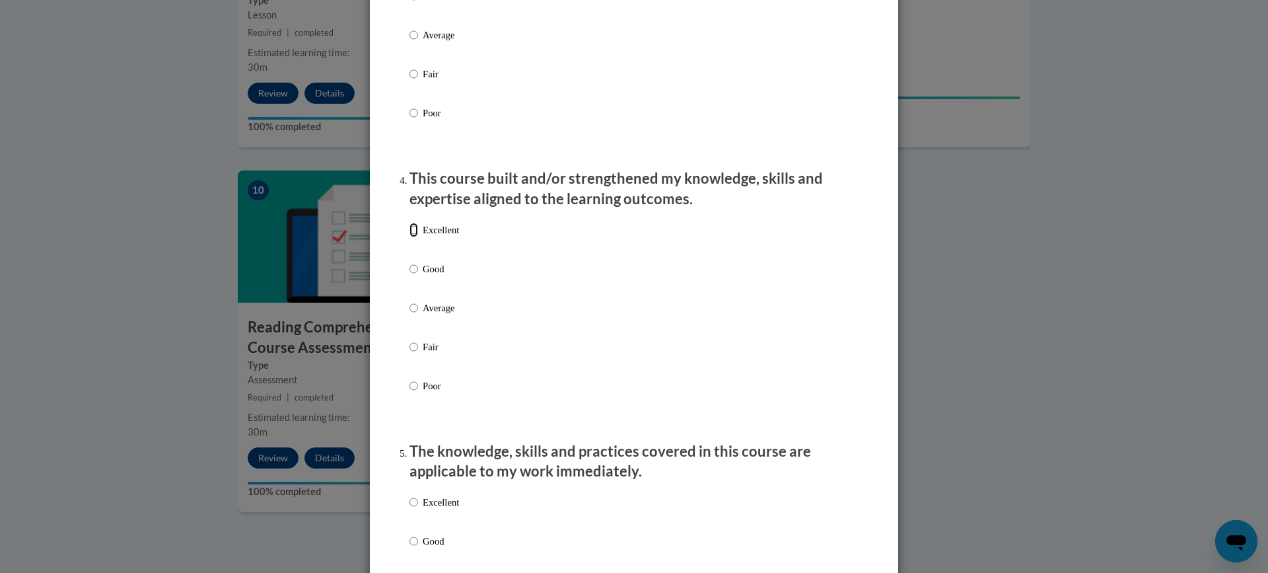
click at [411, 237] on input "Excellent" at bounding box center [413, 230] width 9 height 15
radio input "true"
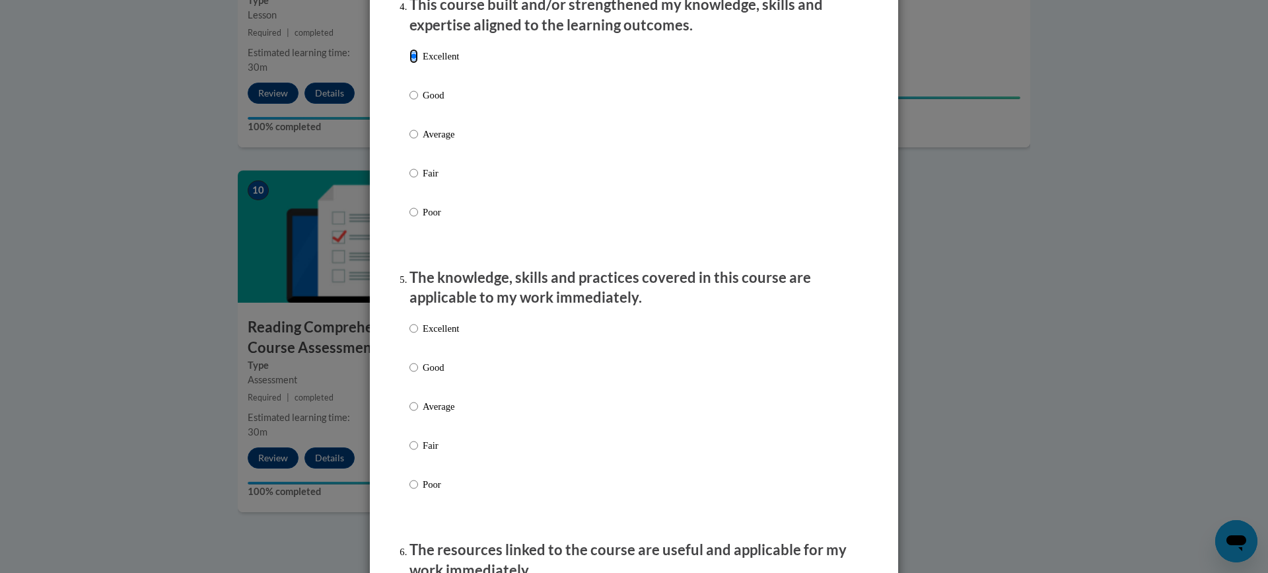
scroll to position [991, 0]
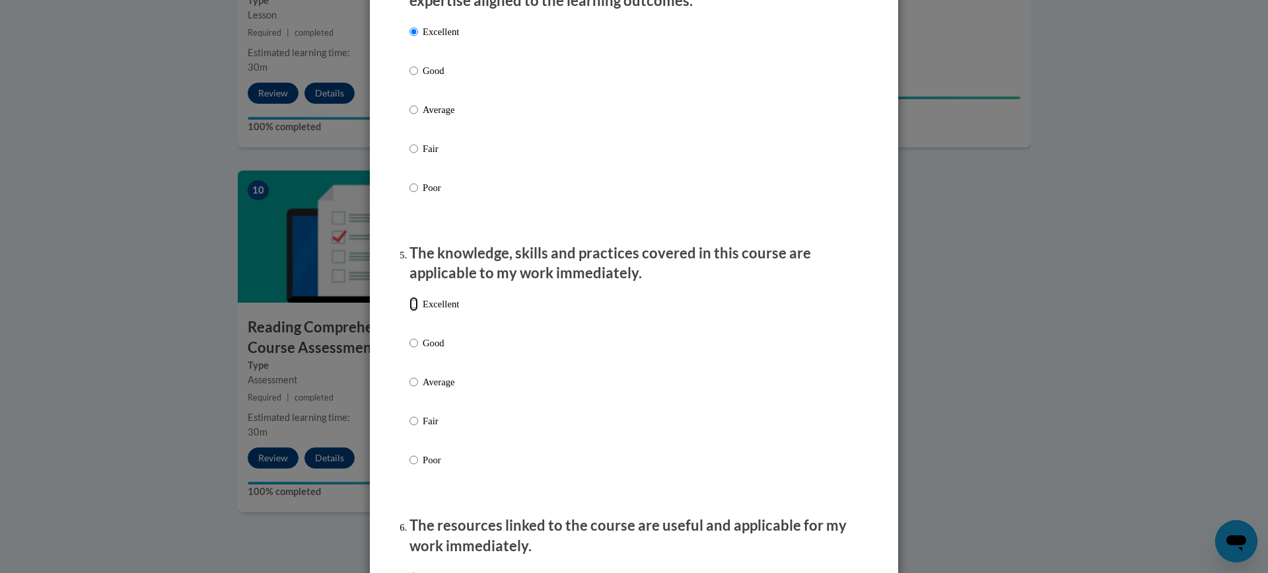
click at [409, 311] on input "Excellent" at bounding box center [413, 303] width 9 height 15
radio input "true"
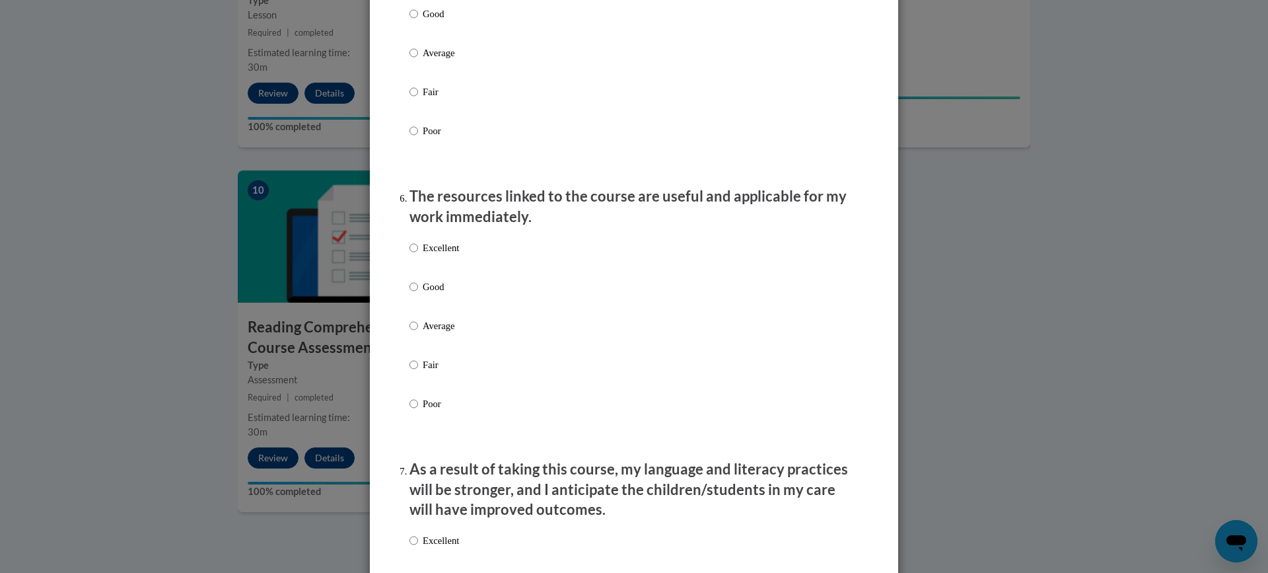
scroll to position [1321, 0]
click at [409, 254] on input "Excellent" at bounding box center [413, 246] width 9 height 15
radio input "true"
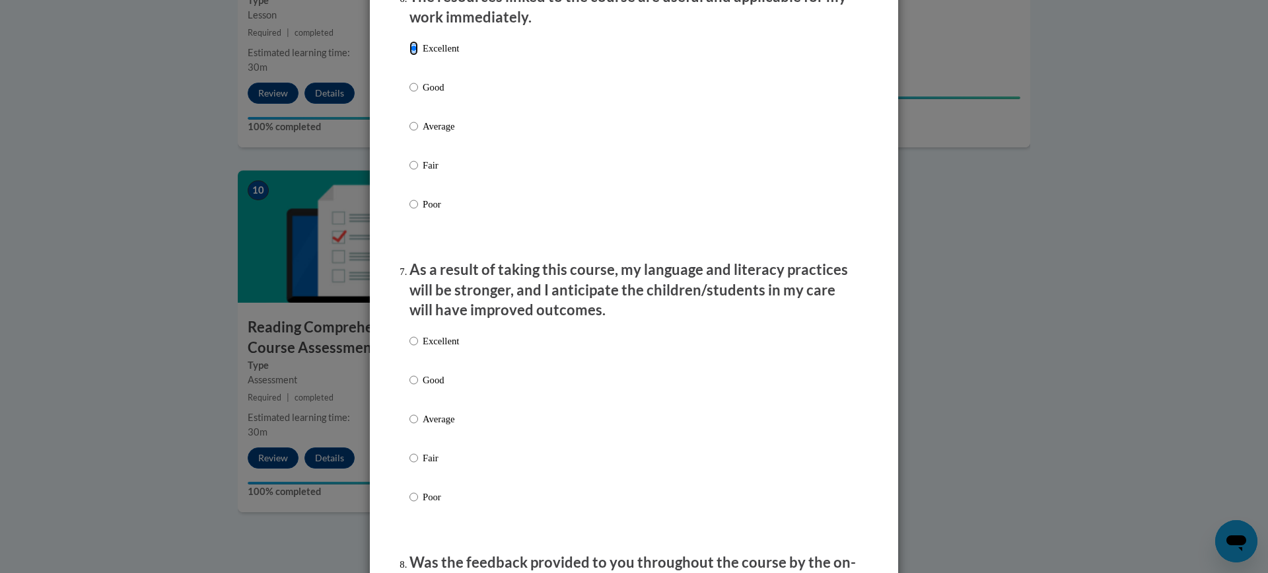
scroll to position [1585, 0]
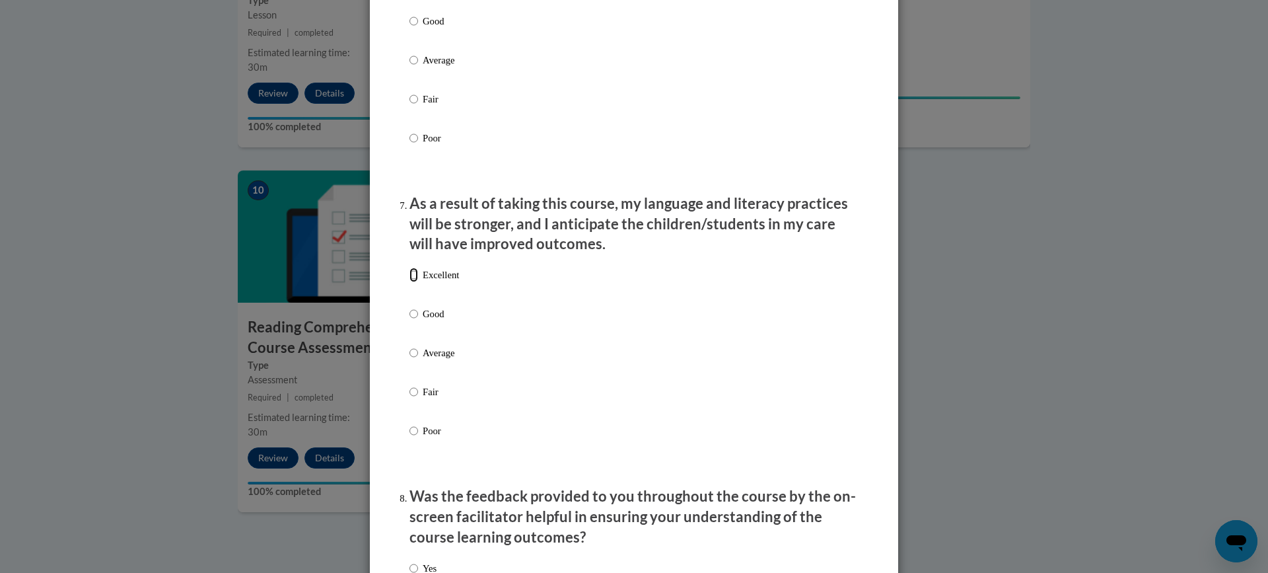
click at [410, 282] on input "Excellent" at bounding box center [413, 274] width 9 height 15
radio input "true"
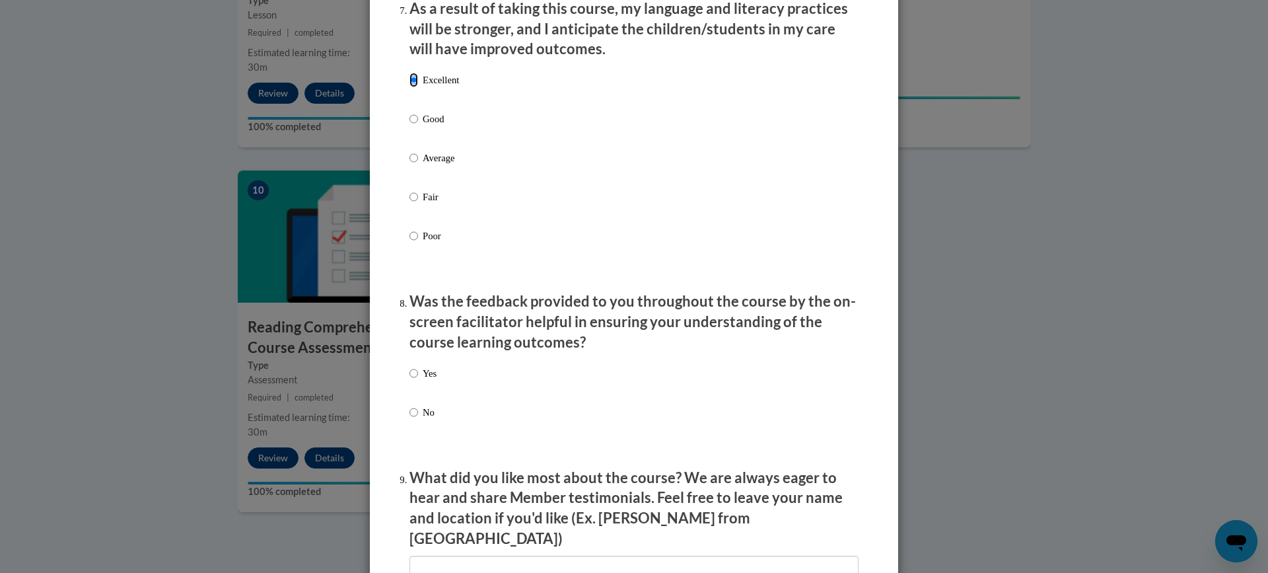
scroll to position [1783, 0]
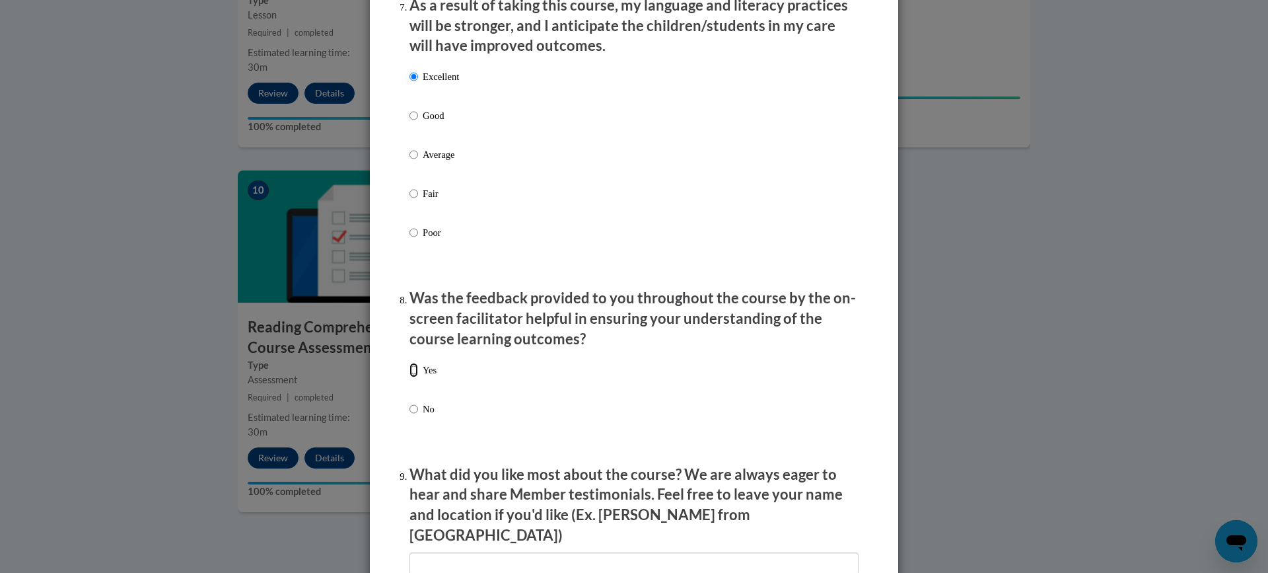
click at [409, 377] on input "Yes" at bounding box center [413, 370] width 9 height 15
radio input "true"
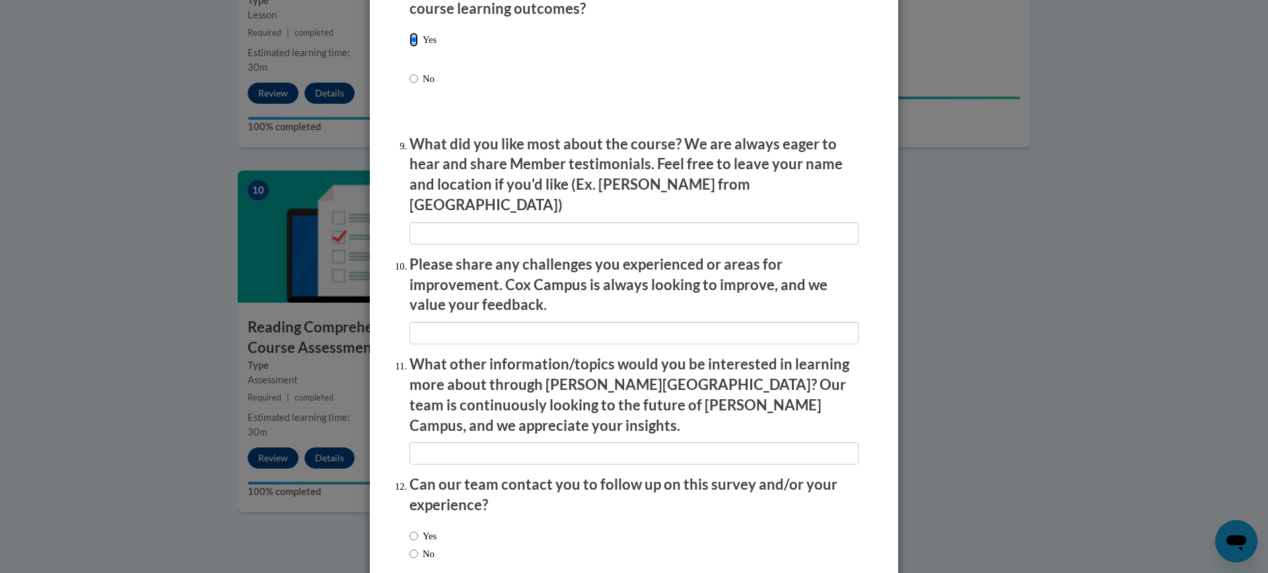
scroll to position [2171, 0]
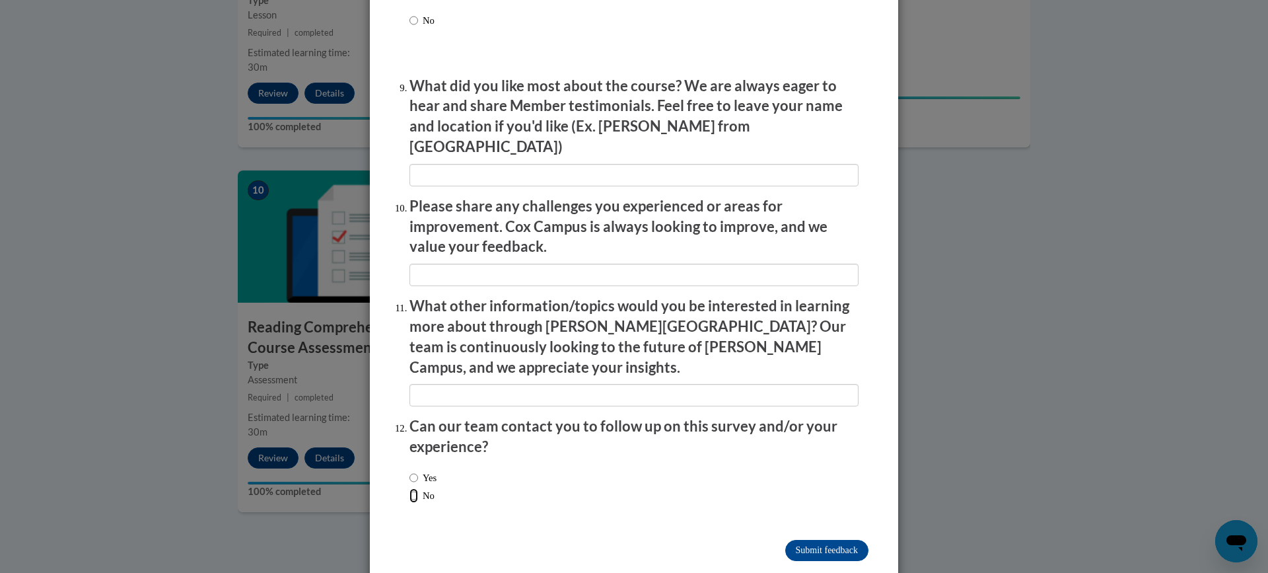
drag, startPoint x: 409, startPoint y: 465, endPoint x: 503, endPoint y: 453, distance: 93.9
click at [419, 488] on label "No" at bounding box center [421, 495] width 25 height 15
click at [418, 488] on input "No" at bounding box center [413, 495] width 9 height 15
radio input "true"
click at [804, 540] on input "Submit feedback" at bounding box center [826, 550] width 83 height 21
